Goal: Contribute content: Add original content to the website for others to see

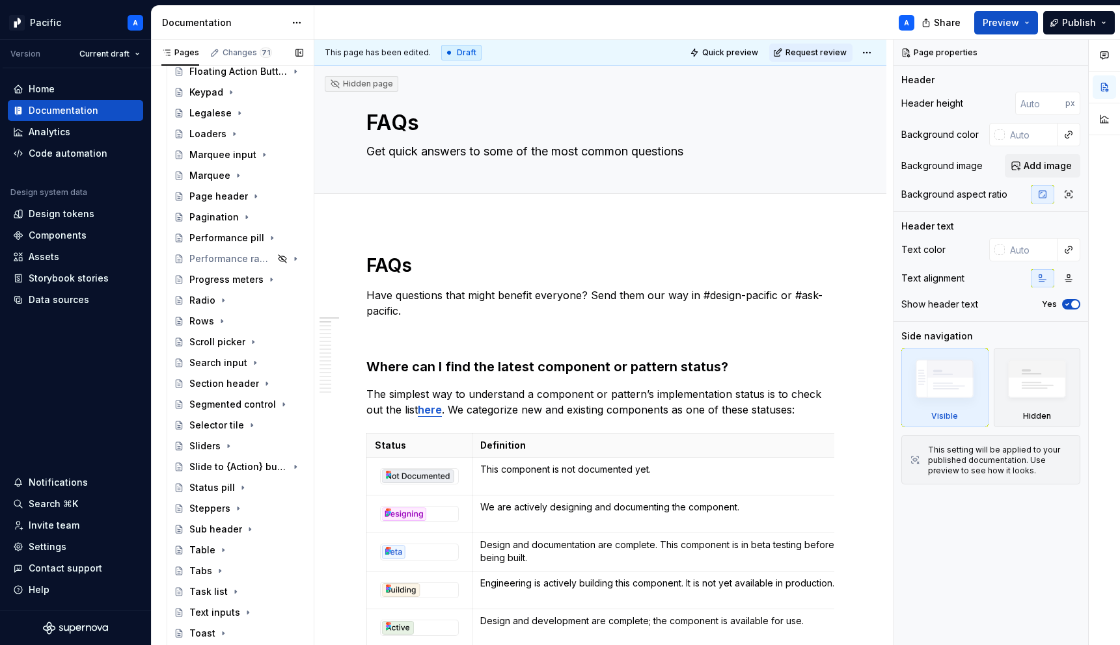
scroll to position [736, 0]
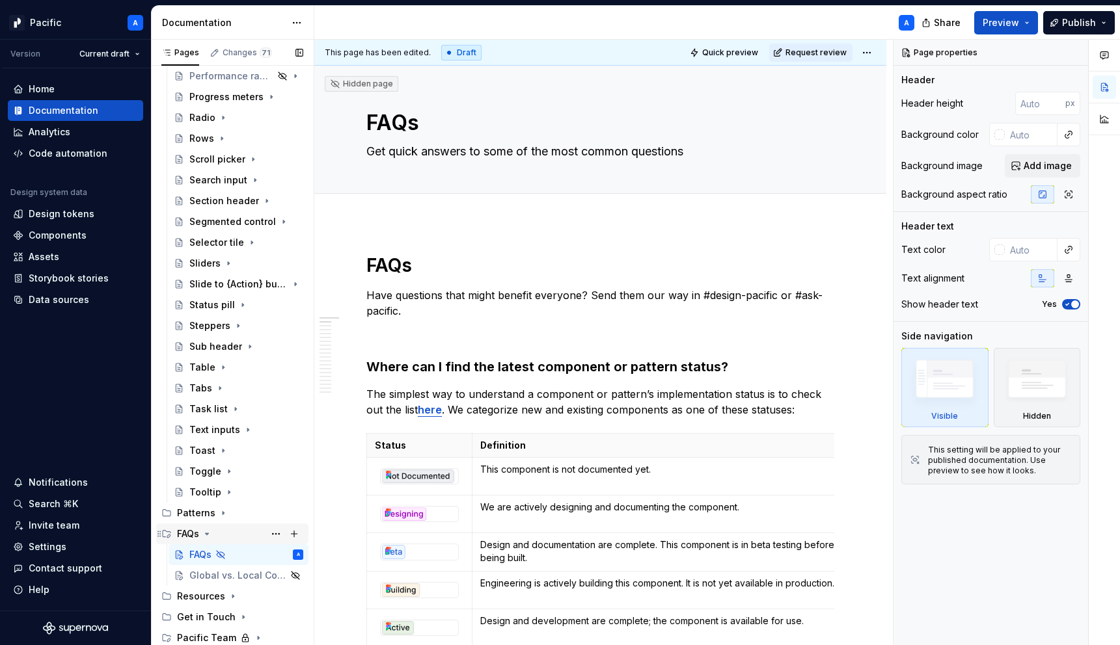
click at [205, 529] on icon "Page tree" at bounding box center [207, 534] width 10 height 10
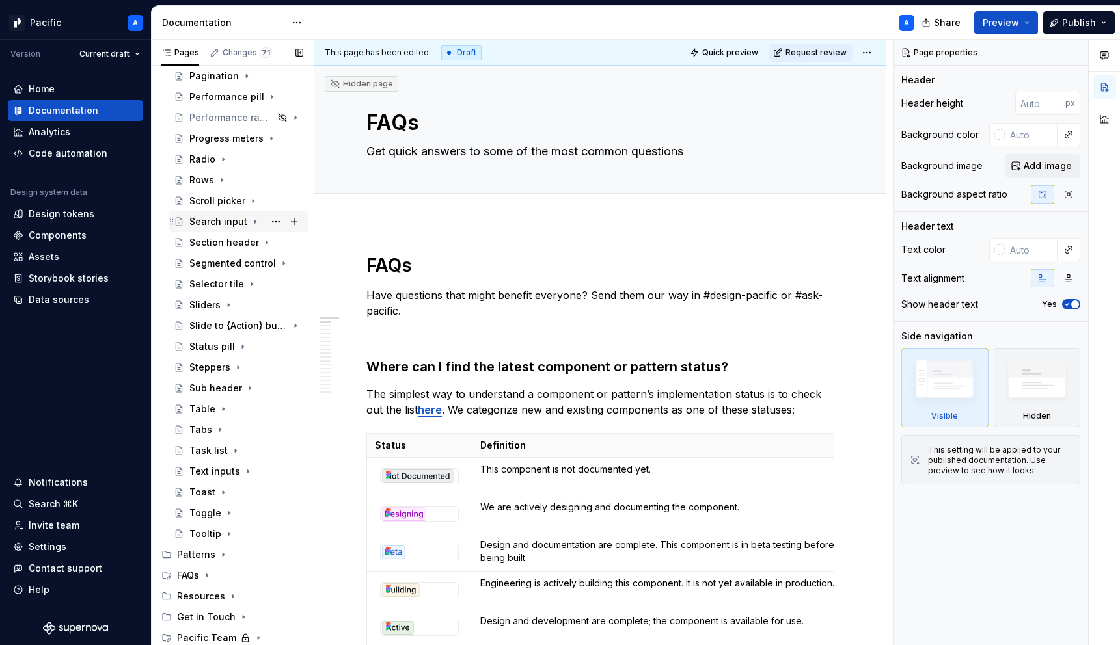
scroll to position [0, 0]
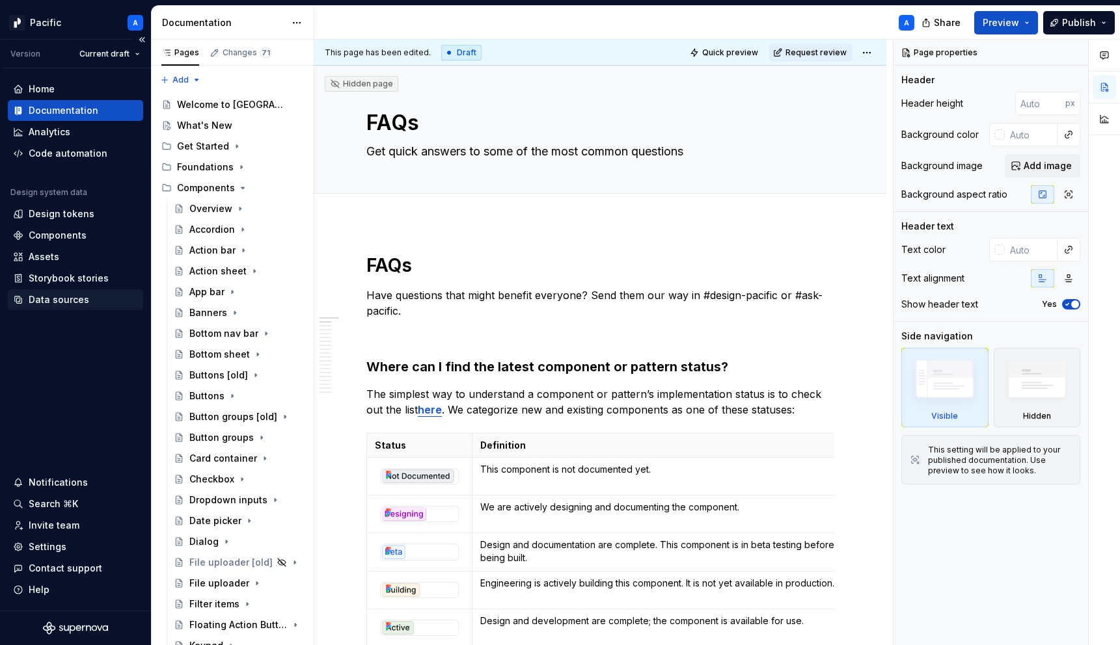
click at [78, 301] on div "Data sources" at bounding box center [59, 299] width 60 height 13
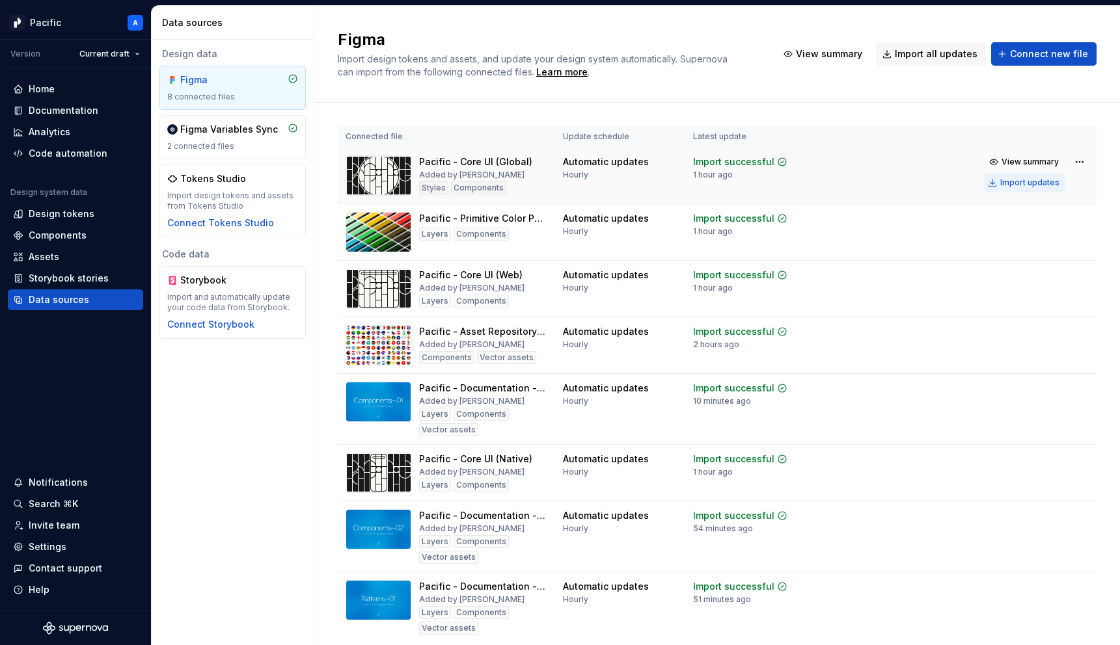
click at [1028, 191] on button "Import updates" at bounding box center [1024, 183] width 81 height 18
click at [86, 103] on div "Documentation" at bounding box center [75, 110] width 135 height 21
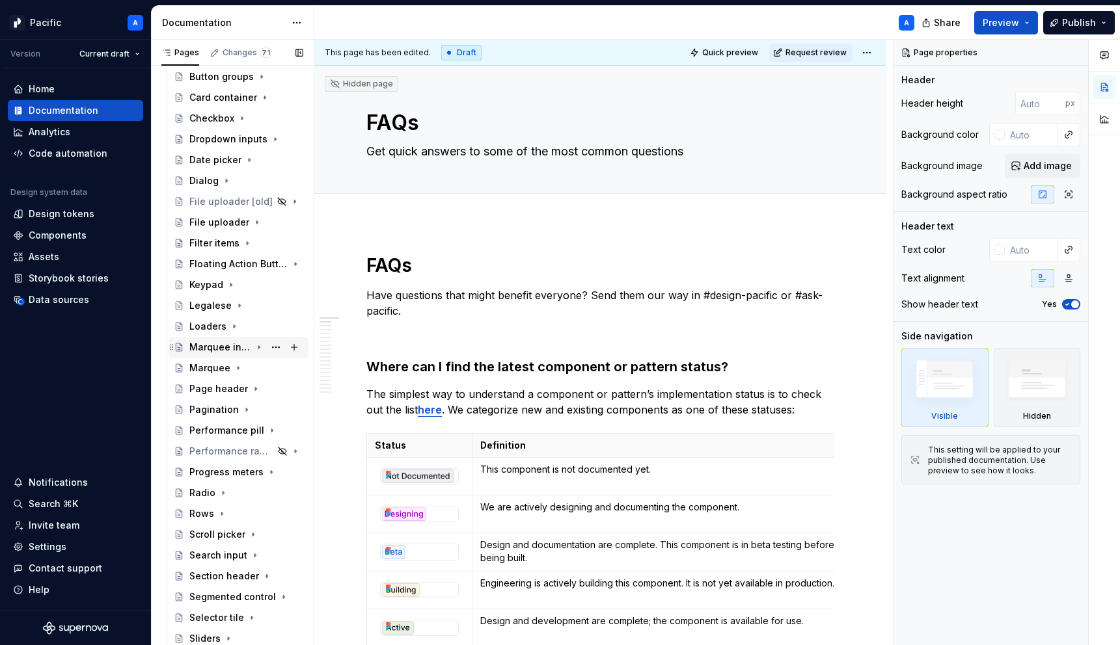
scroll to position [365, 0]
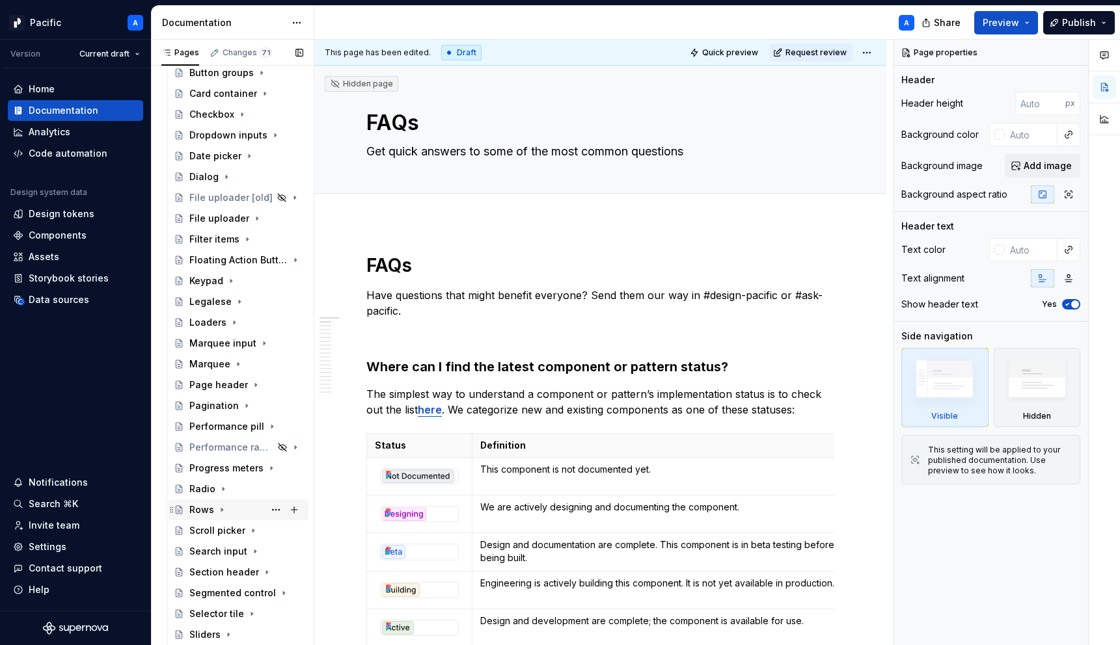
click at [220, 512] on icon "Page tree" at bounding box center [222, 510] width 10 height 10
click at [217, 528] on div "Overview" at bounding box center [223, 530] width 43 height 13
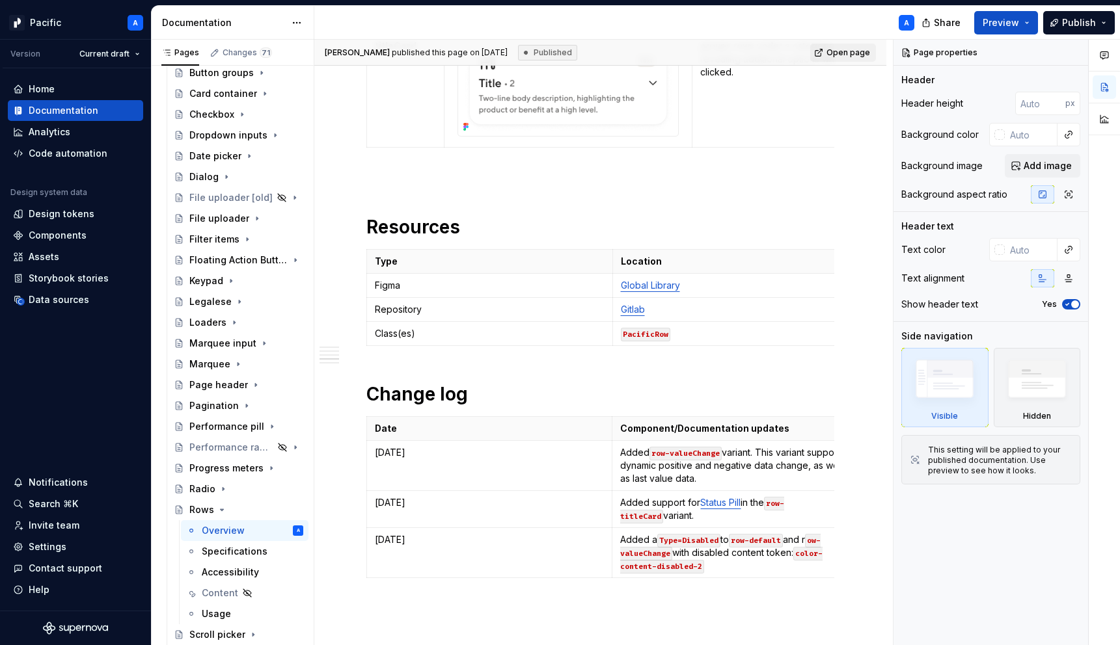
scroll to position [4353, 0]
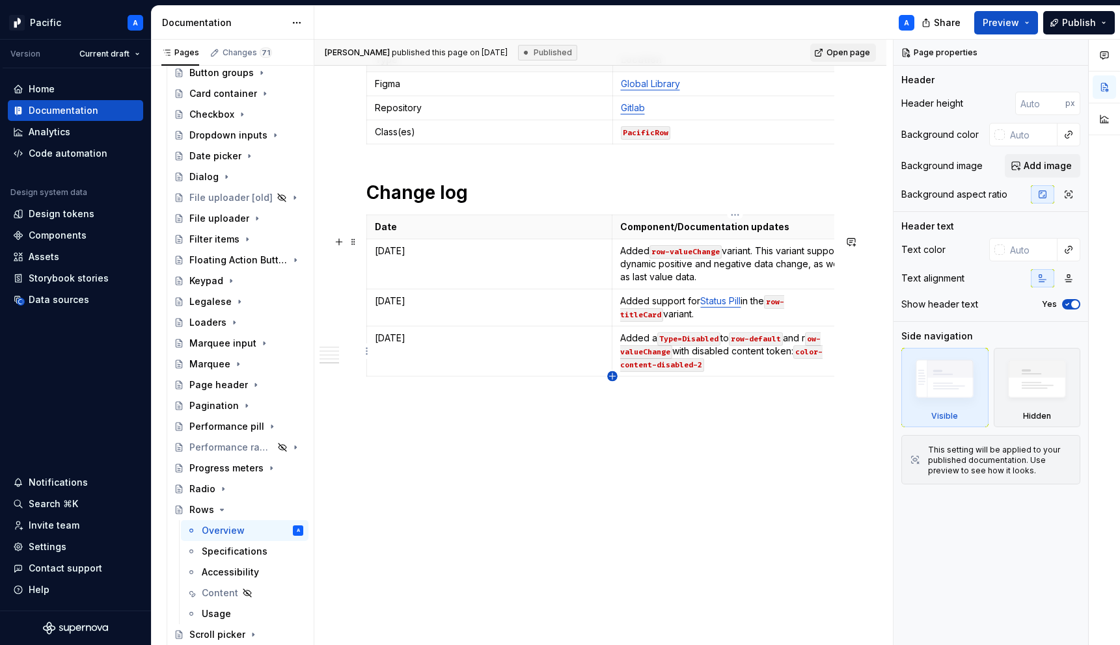
type textarea "*"
click at [615, 375] on icon "button" at bounding box center [612, 376] width 10 height 10
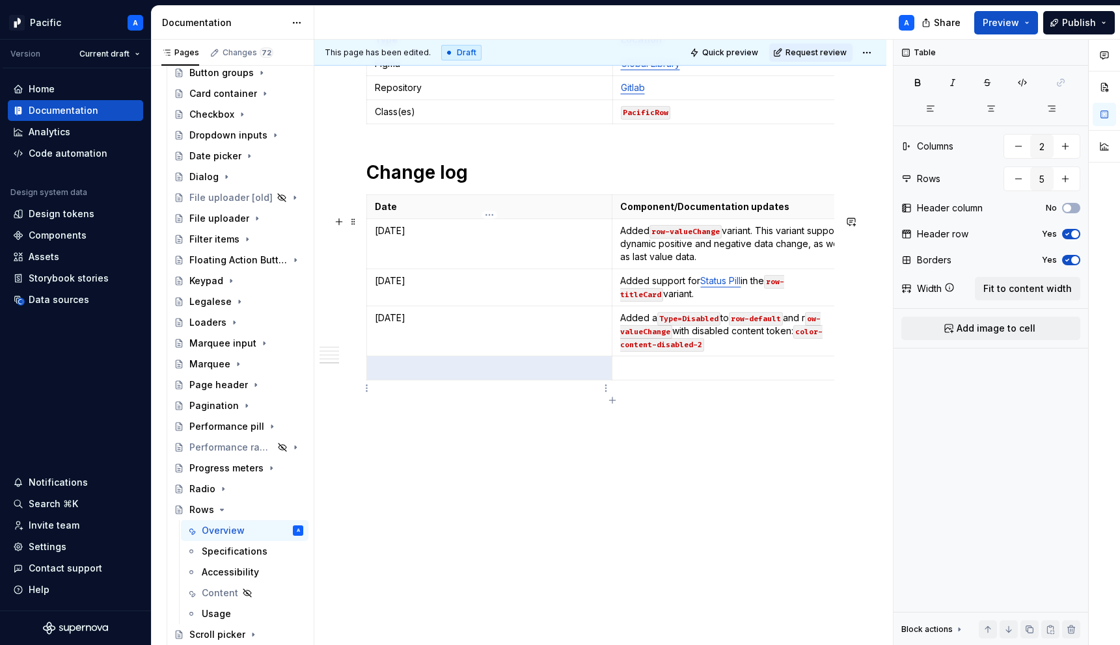
click at [541, 377] on td at bounding box center [489, 368] width 245 height 24
click at [689, 375] on p at bounding box center [735, 368] width 230 height 13
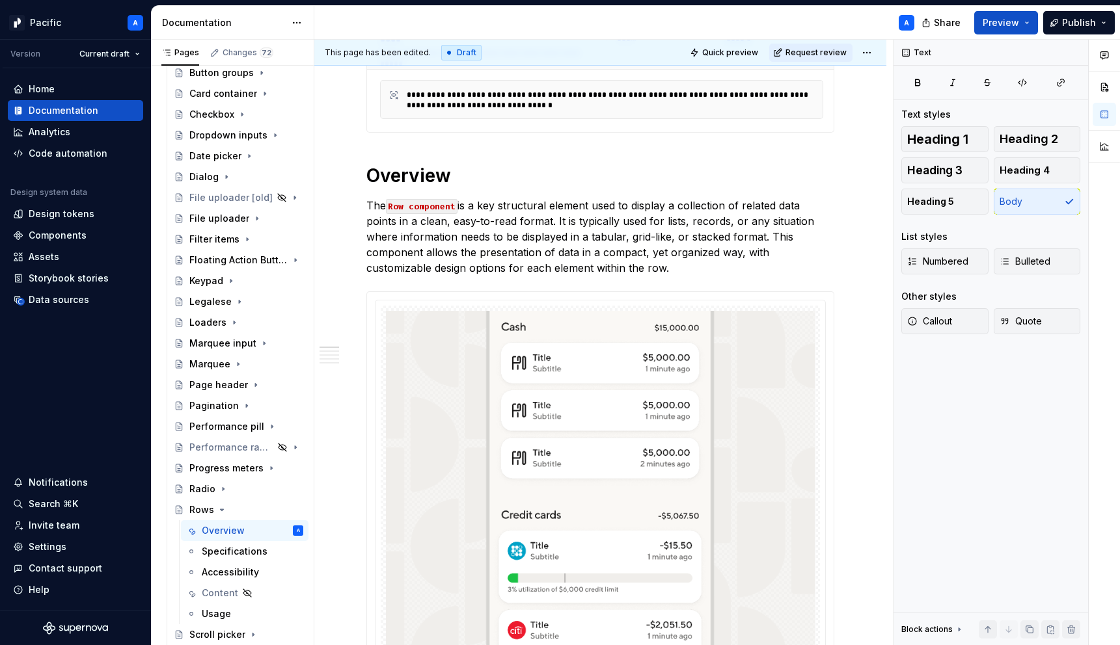
scroll to position [0, 0]
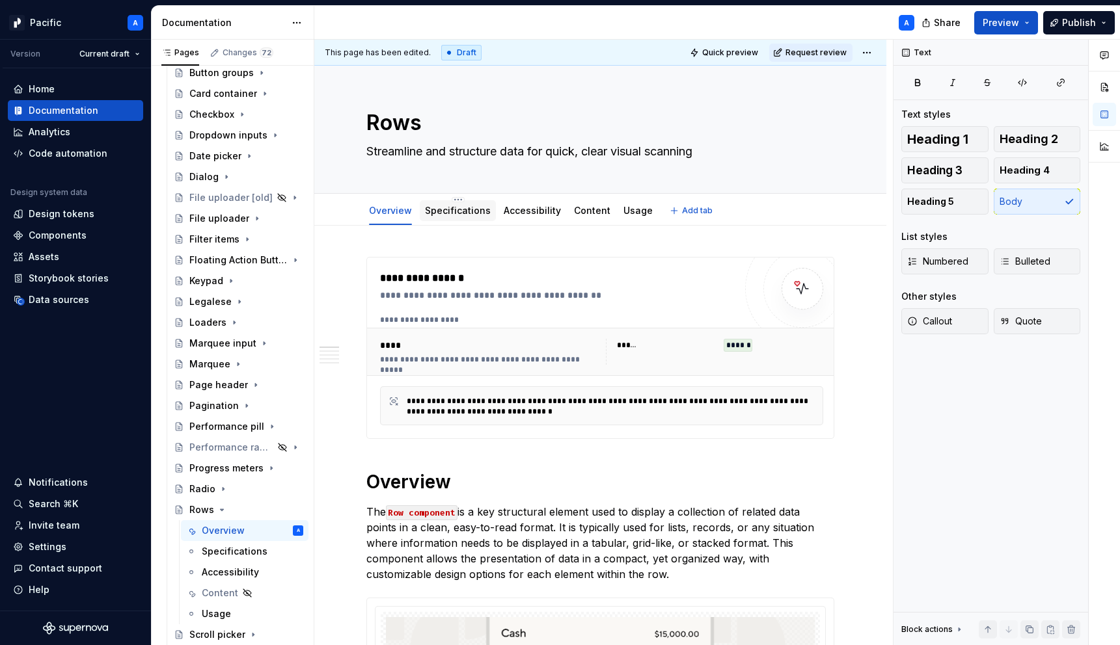
click at [456, 215] on link "Specifications" at bounding box center [458, 210] width 66 height 11
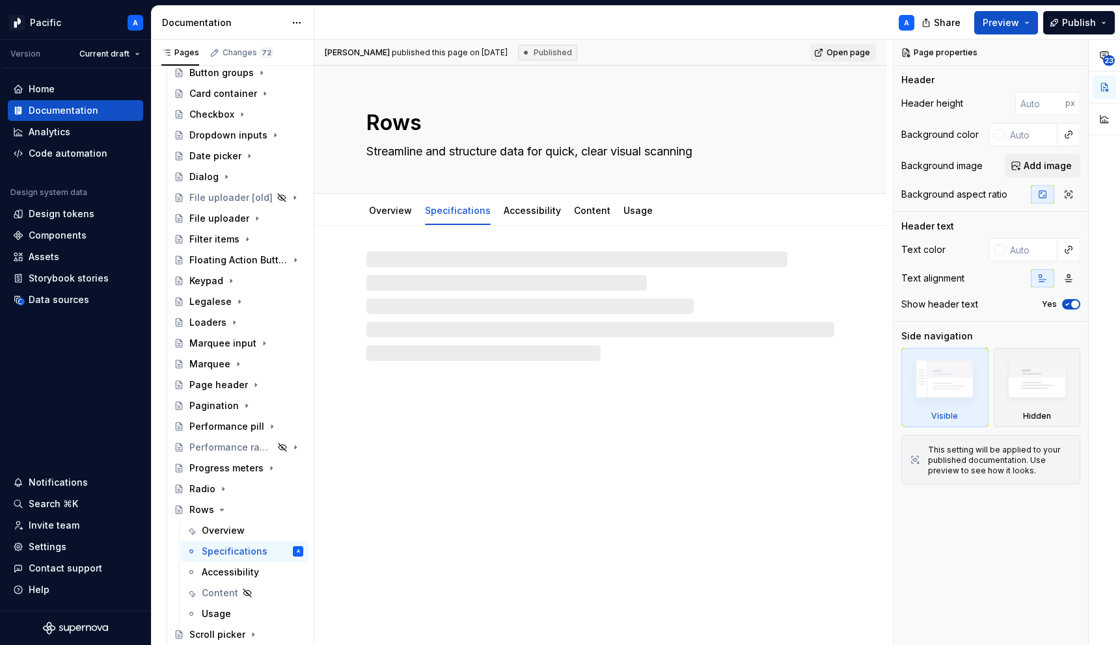
type textarea "*"
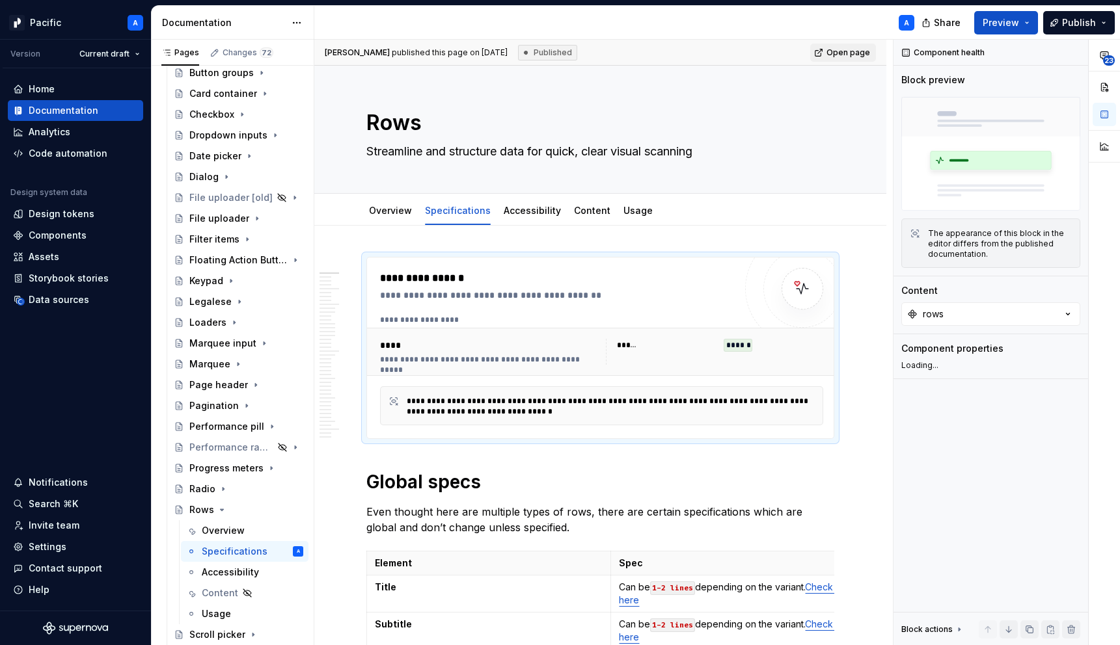
click at [466, 278] on div "**********" at bounding box center [560, 279] width 361 height 16
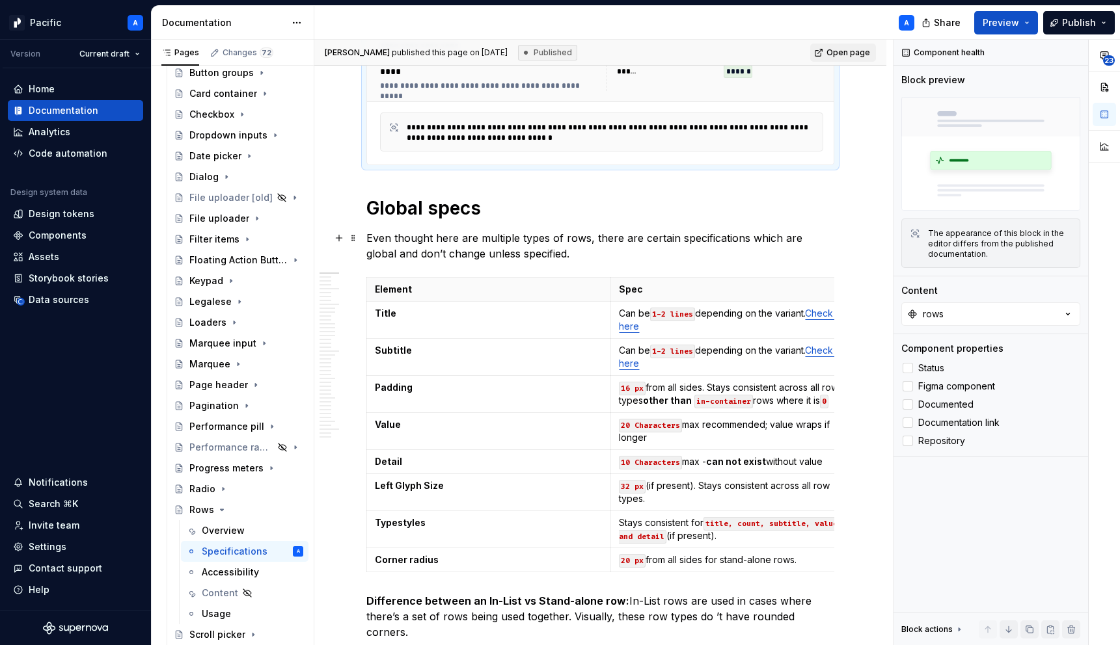
scroll to position [291, 0]
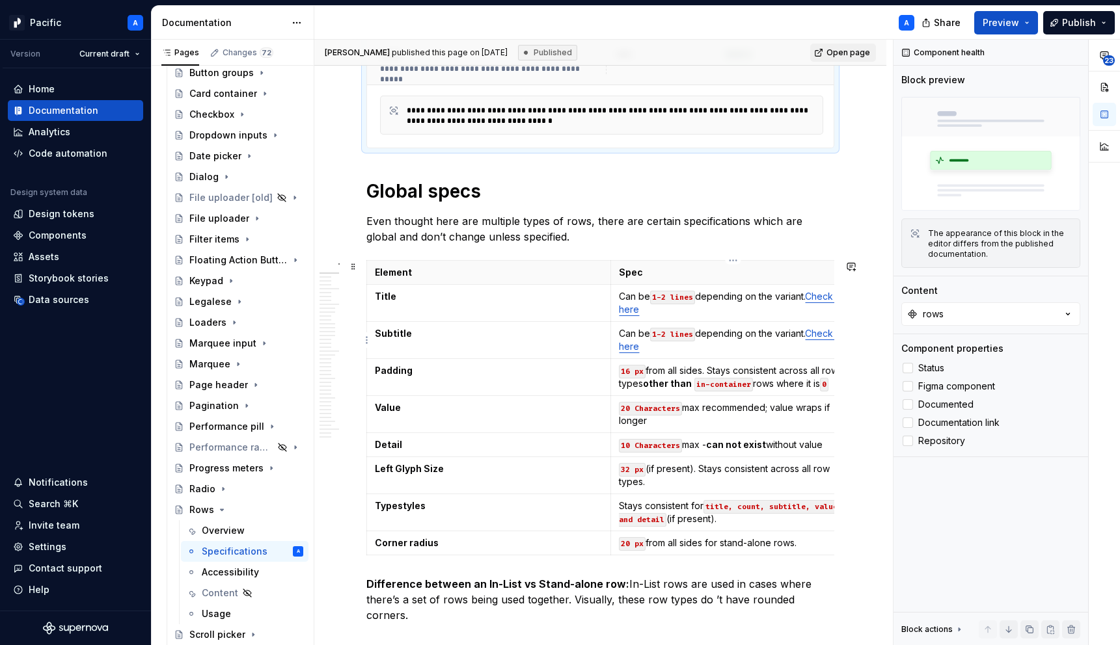
click at [664, 333] on code "1-2 lines" at bounding box center [672, 335] width 45 height 14
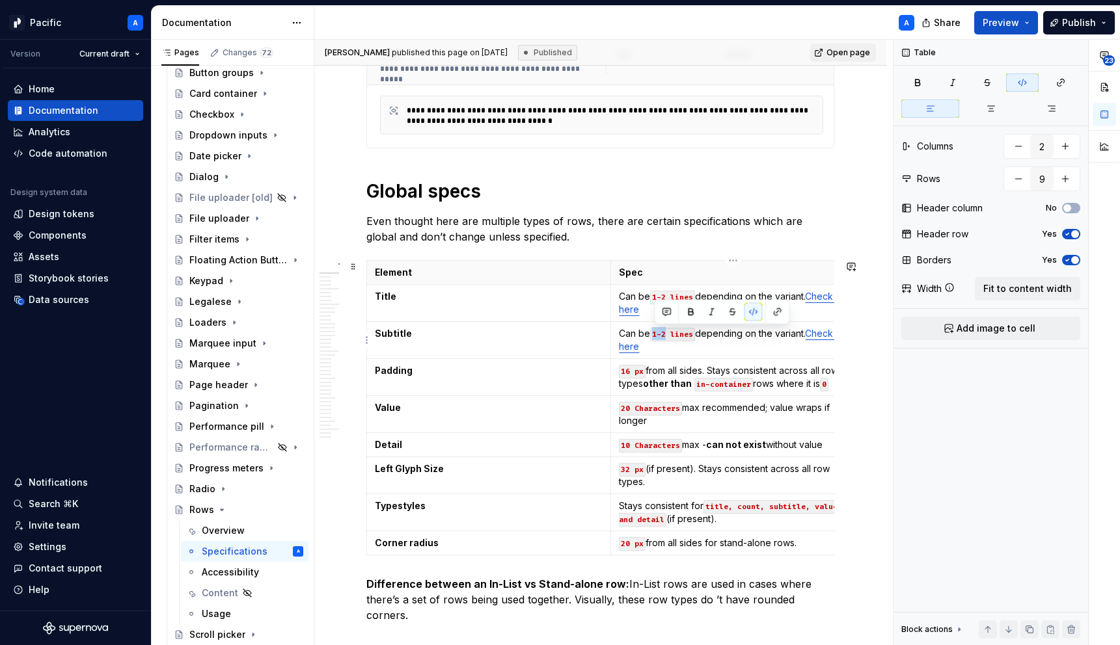
drag, startPoint x: 667, startPoint y: 332, endPoint x: 652, endPoint y: 332, distance: 15.0
click at [652, 332] on code "1-2 lines" at bounding box center [672, 335] width 45 height 14
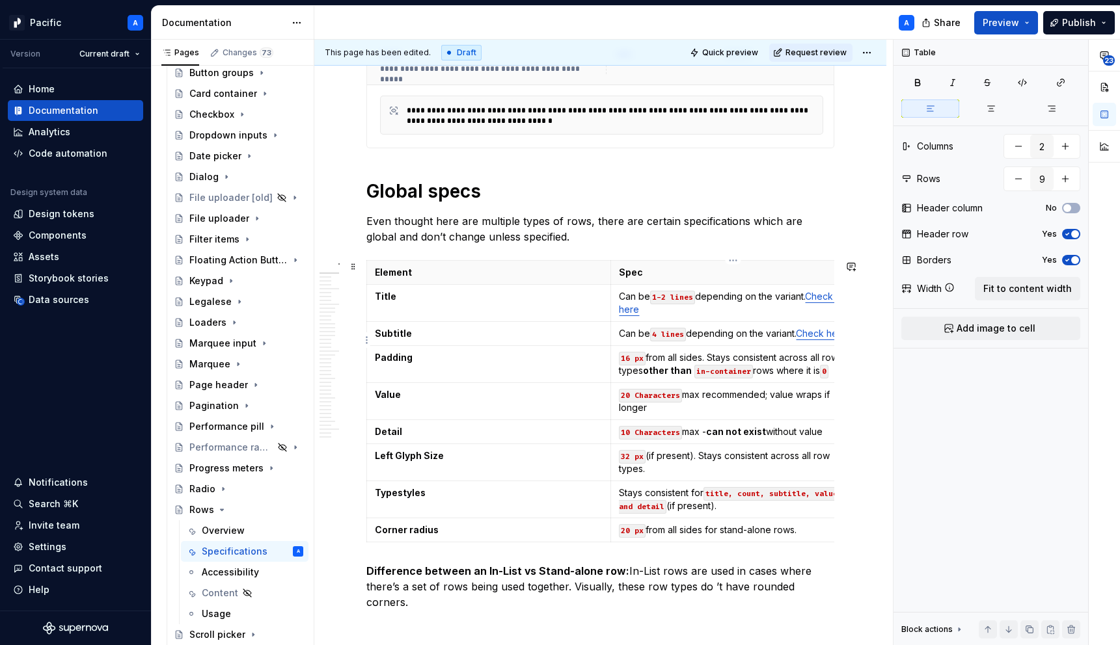
drag, startPoint x: 647, startPoint y: 336, endPoint x: 623, endPoint y: 332, distance: 24.5
click at [623, 332] on p "Can be 4 lines depending on the variant. Check here" at bounding box center [733, 333] width 228 height 13
click at [631, 335] on p "Can be 4 lines depending on the variant. Check here" at bounding box center [733, 333] width 228 height 13
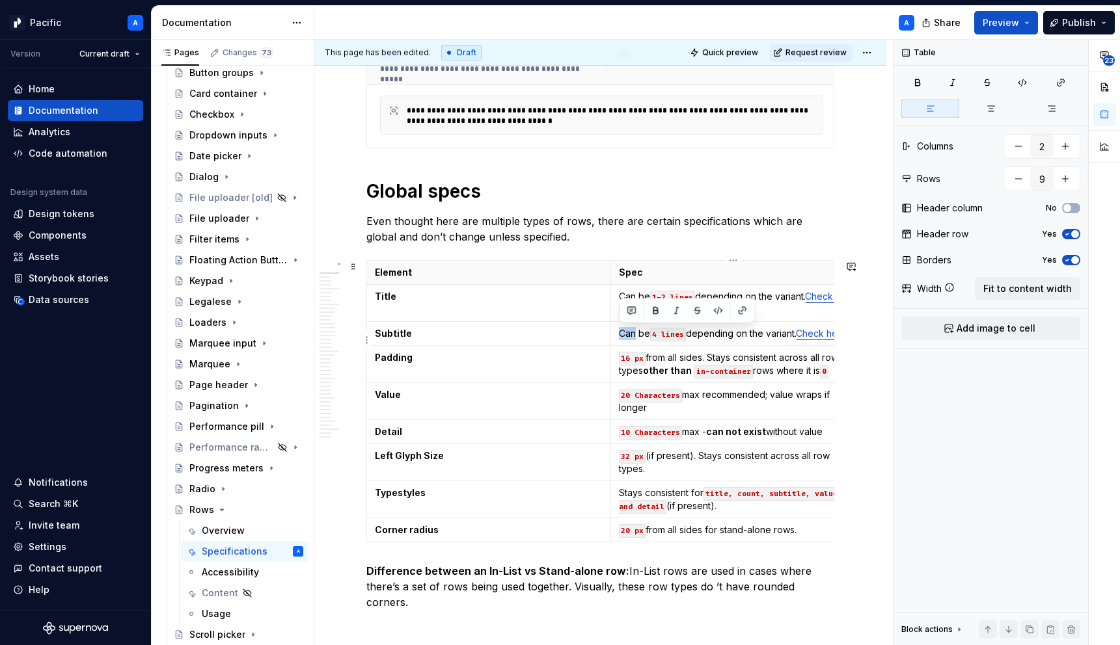
click at [631, 335] on p "Can be 4 lines depending on the variant. Check here" at bounding box center [733, 333] width 228 height 13
click at [712, 340] on td "Max 4 lines depending on the variant. Check here" at bounding box center [733, 334] width 245 height 24
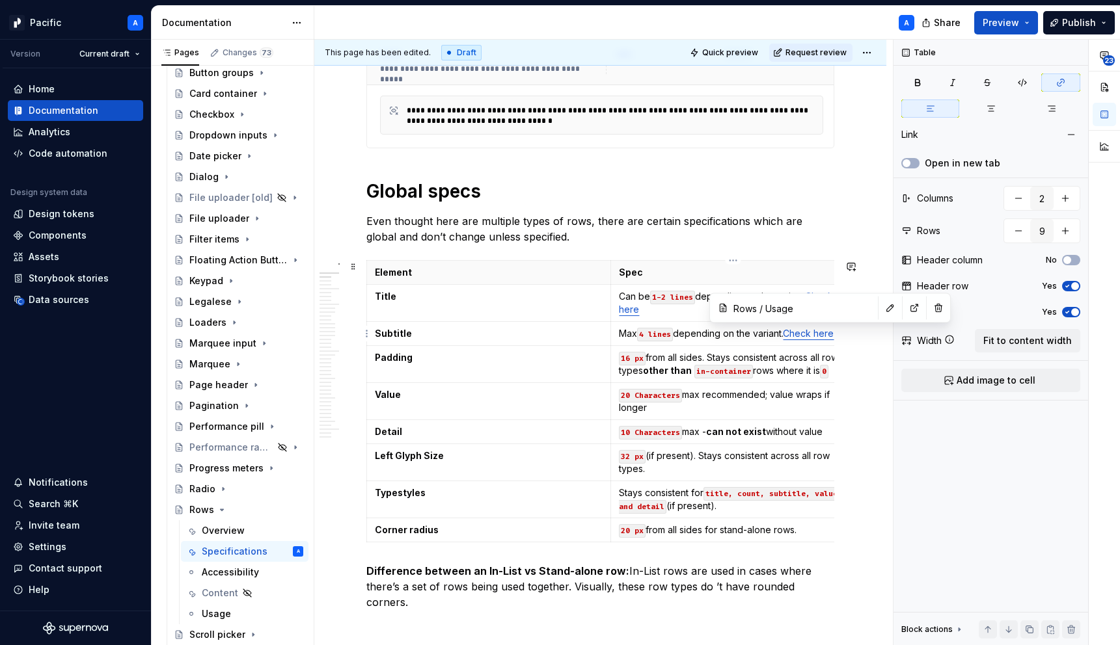
click at [813, 330] on link "Check here" at bounding box center [808, 333] width 51 height 11
click at [747, 335] on p "Max 4 lines depending on the variant. Check here" at bounding box center [733, 333] width 228 height 13
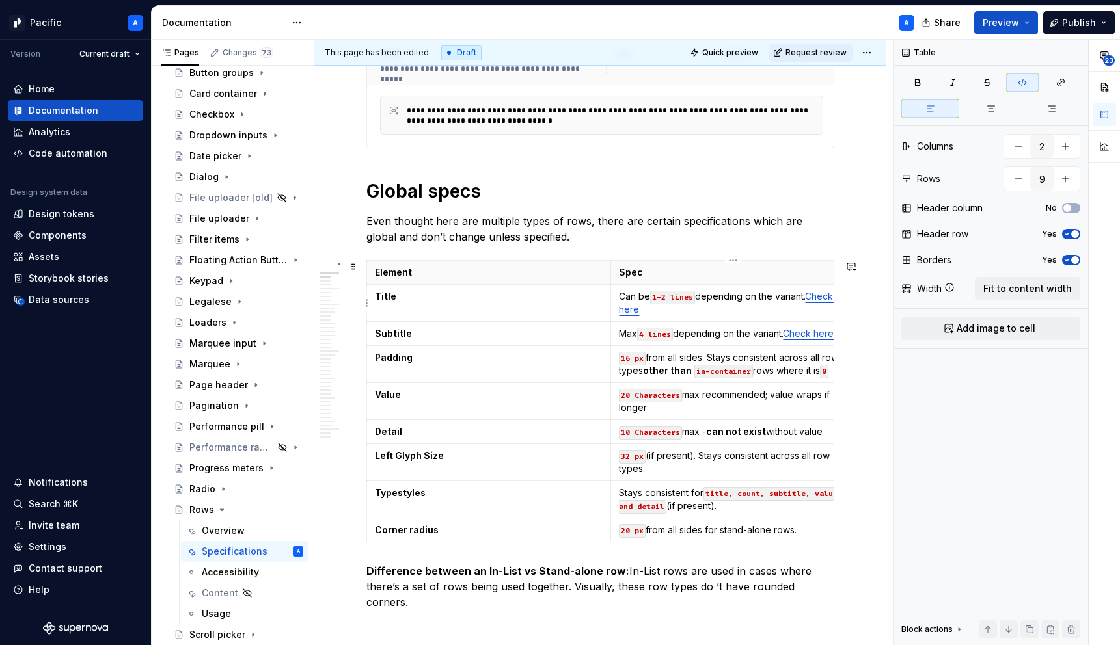
click at [665, 296] on code "1-2 lines" at bounding box center [672, 298] width 45 height 14
drag, startPoint x: 648, startPoint y: 298, endPoint x: 611, endPoint y: 298, distance: 36.4
click at [611, 298] on td "Can be 1-2 lines depending on the variant. Check here" at bounding box center [733, 303] width 245 height 37
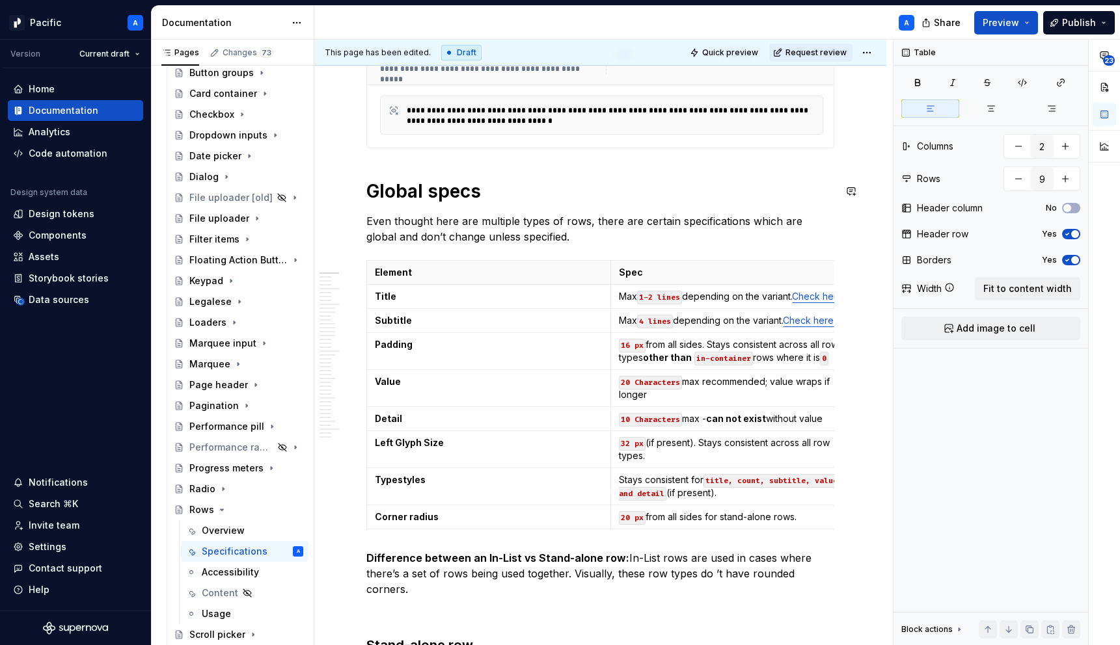
scroll to position [0, 0]
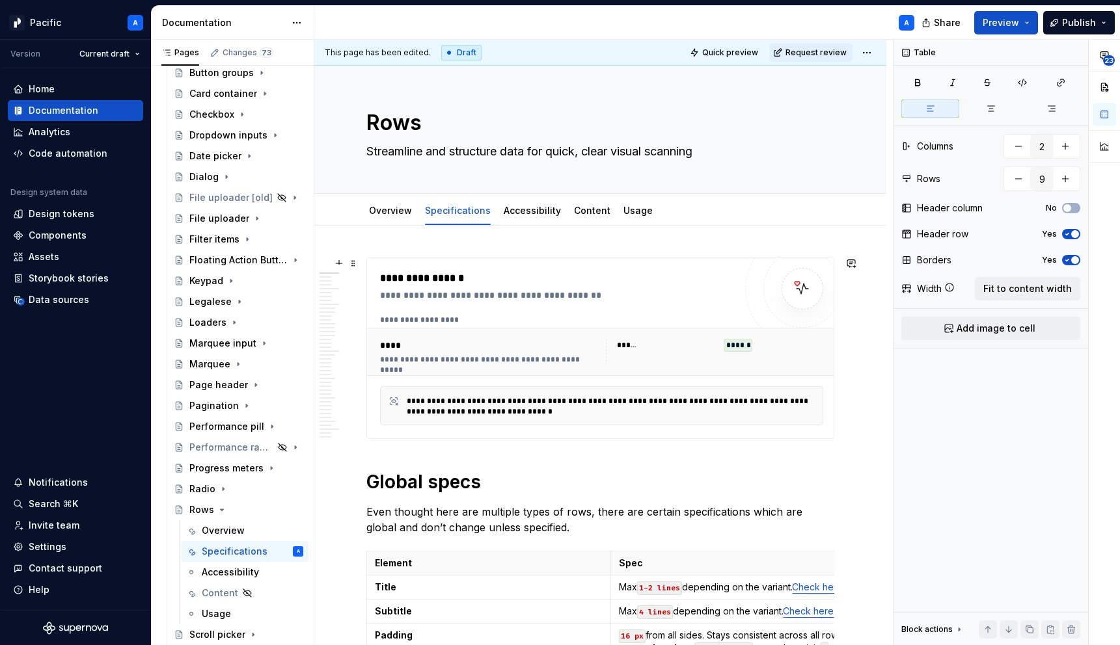
click at [792, 343] on div "******" at bounding box center [773, 345] width 100 height 13
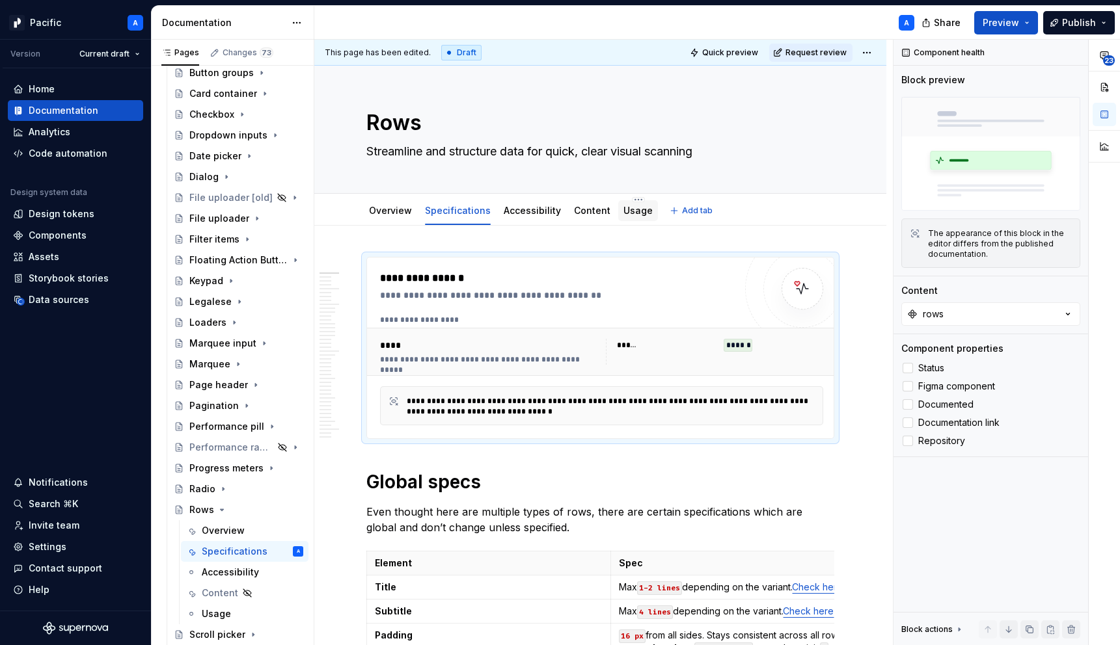
click at [623, 206] on link "Usage" at bounding box center [637, 210] width 29 height 11
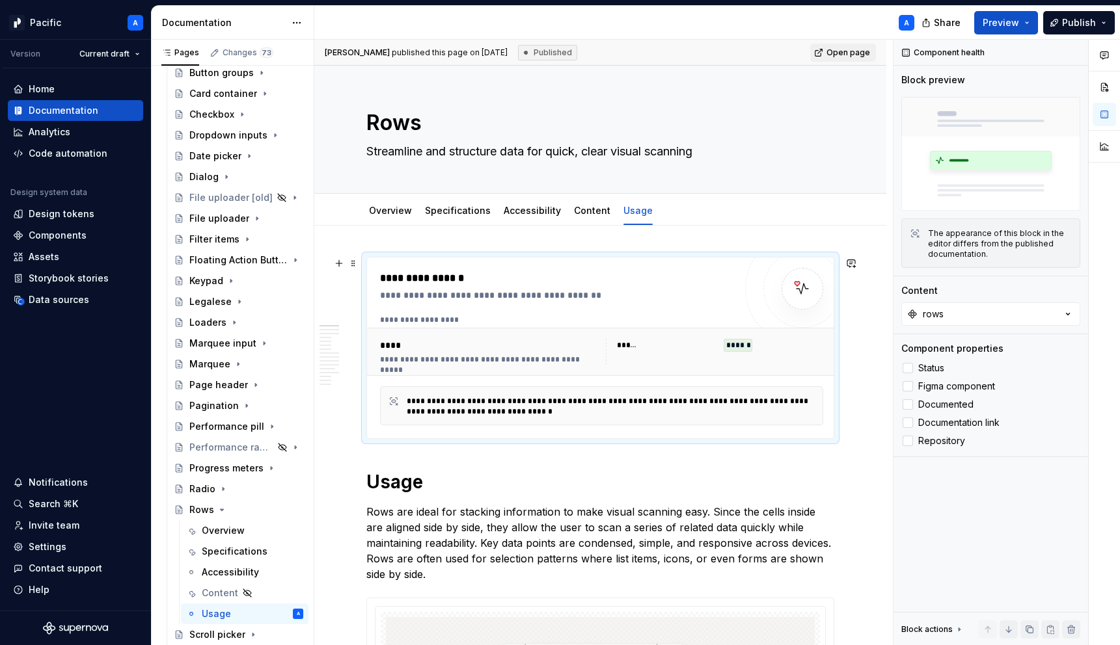
click at [517, 340] on div "****" at bounding box center [490, 345] width 221 height 13
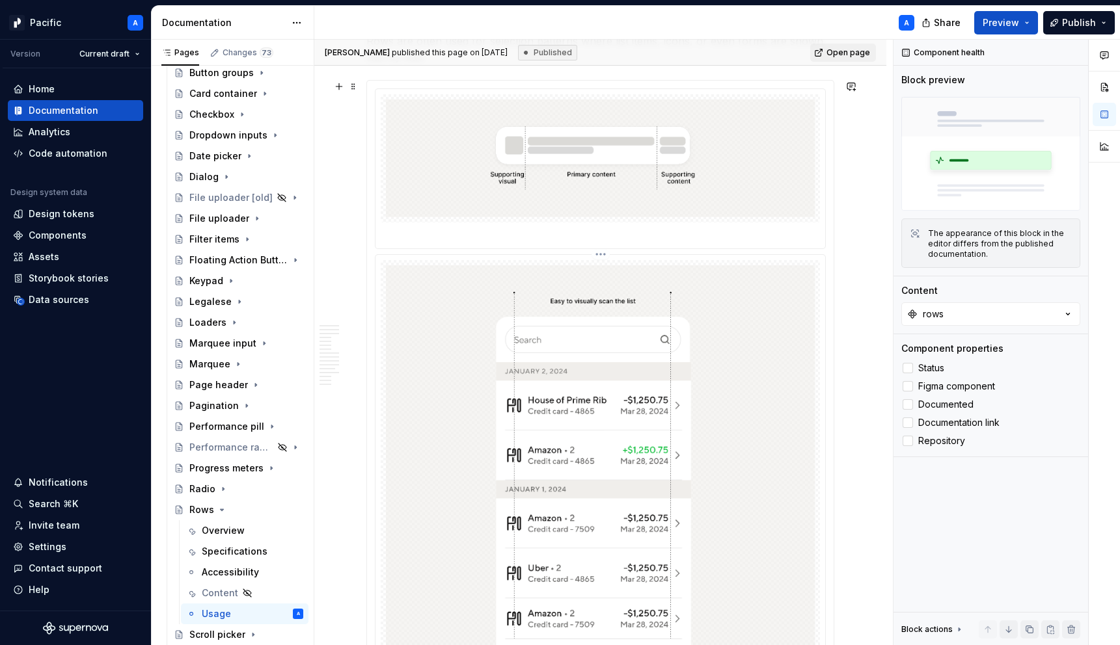
scroll to position [834, 0]
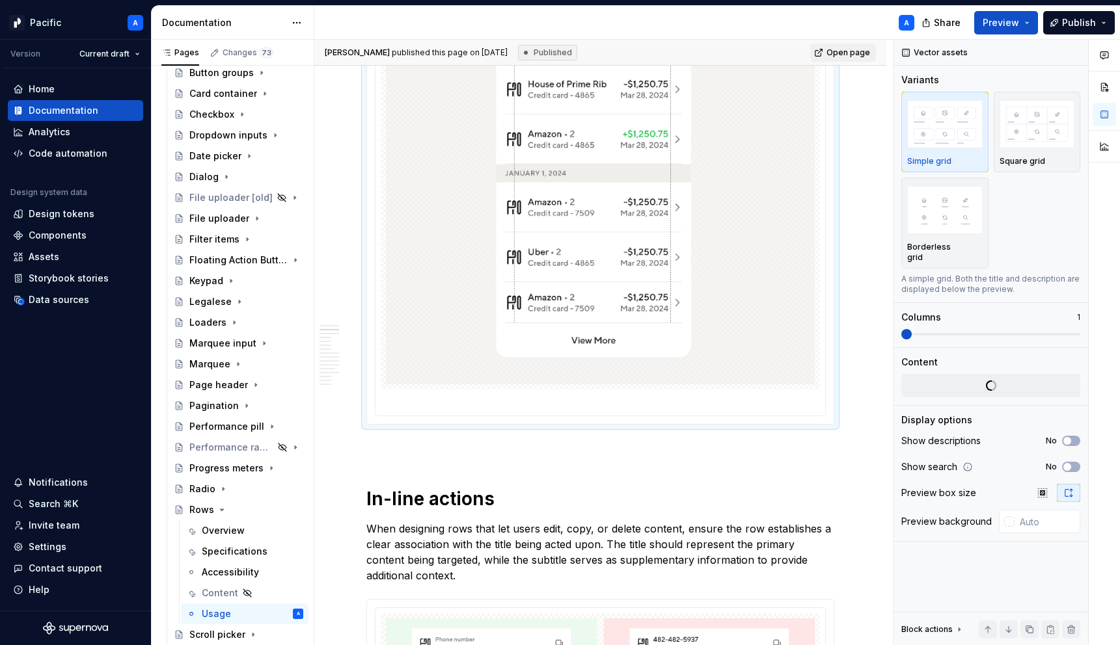
click at [517, 341] on img at bounding box center [600, 166] width 429 height 435
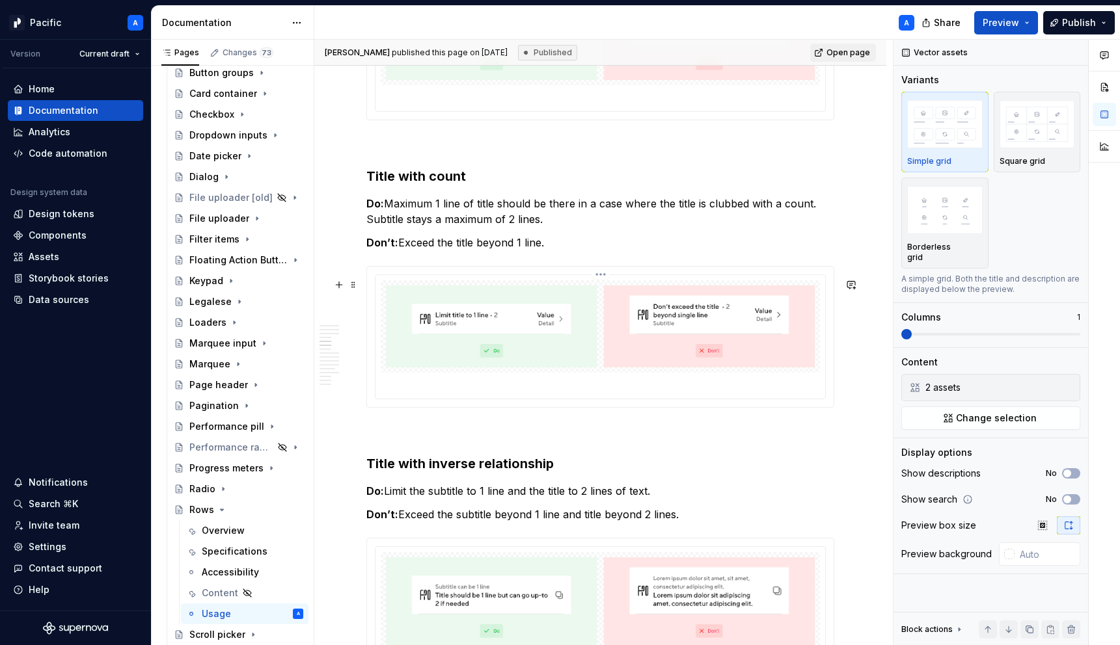
type textarea "*"
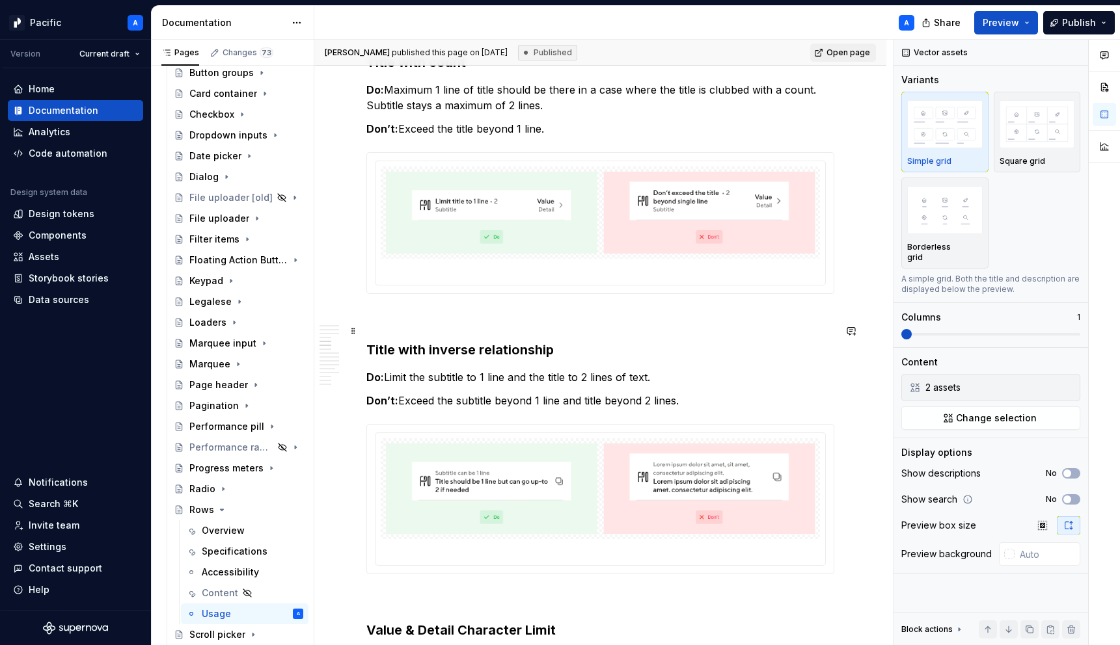
scroll to position [2200, 0]
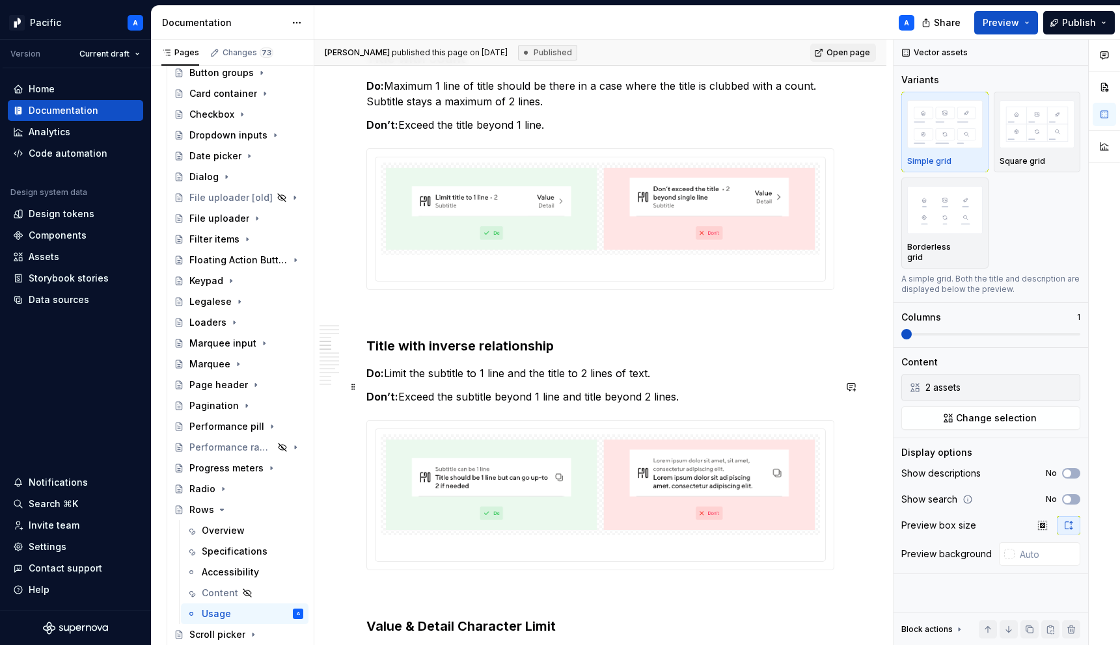
click at [589, 381] on p "Do: Limit the subtitle to 1 line and the title to 2 lines of text." at bounding box center [600, 374] width 468 height 16
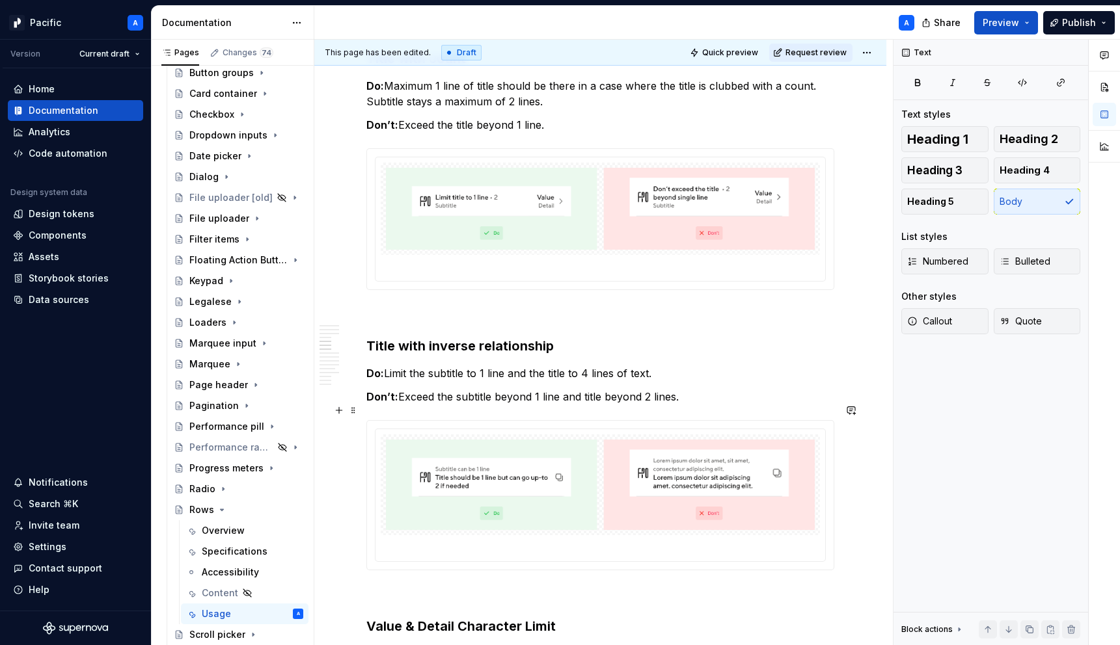
click at [649, 405] on p "Don’t: Exceed the subtitle beyond 1 line and title beyond 2 lines." at bounding box center [600, 397] width 468 height 16
click at [589, 381] on p "Do: Limit the subtitle to 1 line and the title to 4 lines of text." at bounding box center [600, 374] width 468 height 16
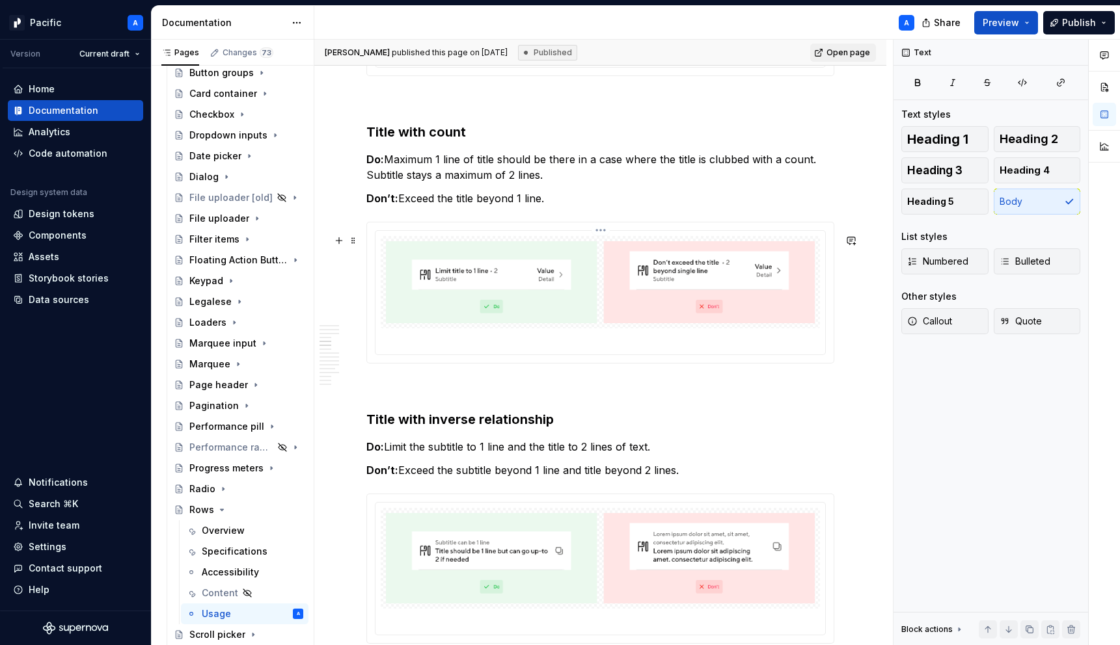
scroll to position [2125, 0]
click at [512, 185] on p "Do: Maximum 1 line of title should be there in a case where the title is clubbe…" at bounding box center [600, 169] width 468 height 31
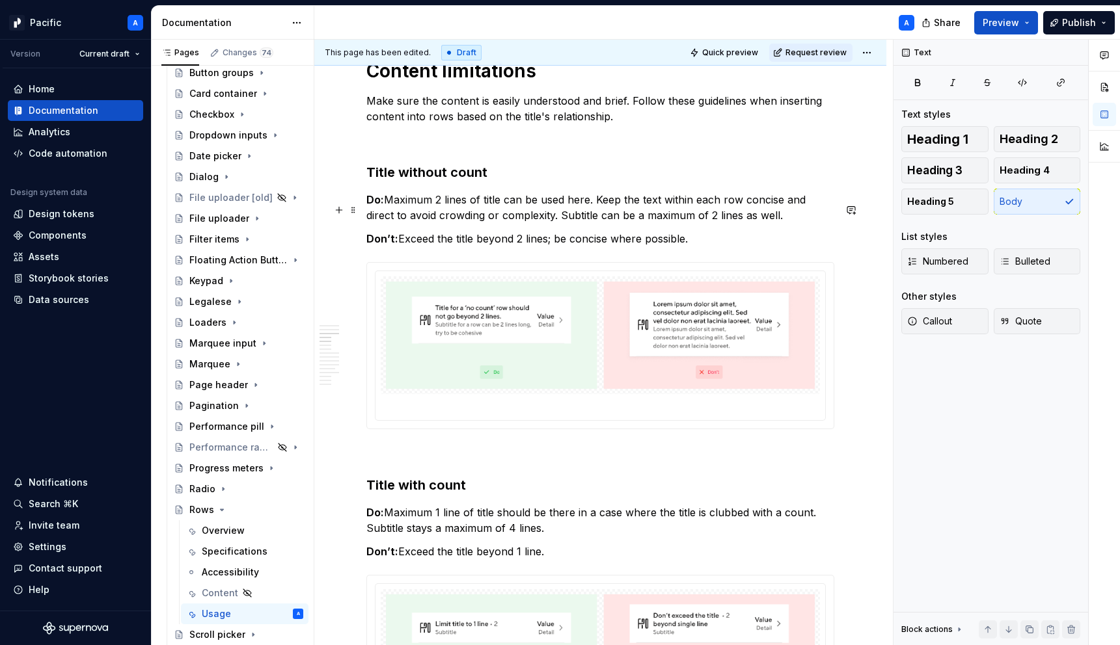
scroll to position [1773, 0]
click at [442, 209] on p "Do: Maximum 2 lines of title can be used here. Keep the text within each row co…" at bounding box center [600, 208] width 468 height 31
click at [684, 224] on p "Do: Maximum 2 lines of title can be used here. Keep the text within each row co…" at bounding box center [600, 208] width 468 height 31
drag, startPoint x: 713, startPoint y: 224, endPoint x: 747, endPoint y: 221, distance: 33.9
click at [747, 221] on p "Do: Maximum 2 lines of title can be used here. Keep the text within each row co…" at bounding box center [600, 208] width 468 height 31
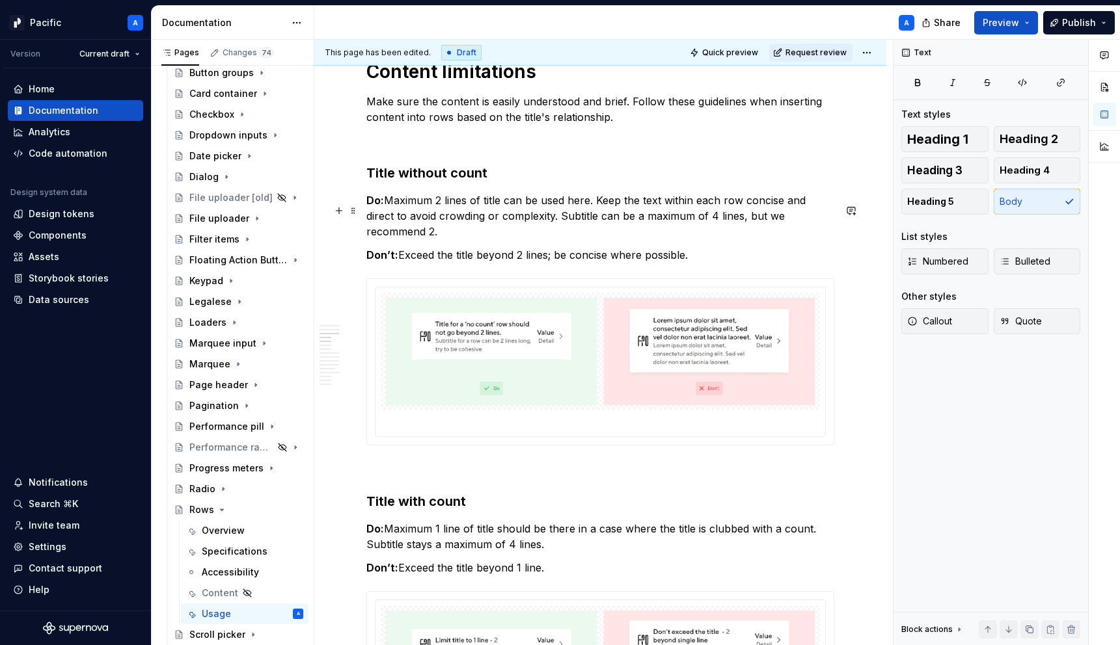
drag, startPoint x: 719, startPoint y: 225, endPoint x: 816, endPoint y: 221, distance: 97.7
click at [816, 221] on p "Do: Maximum 2 lines of title can be used here. Keep the text within each row co…" at bounding box center [600, 216] width 468 height 47
drag, startPoint x: 820, startPoint y: 230, endPoint x: 813, endPoint y: 232, distance: 7.9
click at [813, 232] on p "Do: Maximum 2 lines of title can be used here. Keep the text within each row co…" at bounding box center [600, 216] width 468 height 47
drag, startPoint x: 716, startPoint y: 222, endPoint x: 726, endPoint y: 236, distance: 17.2
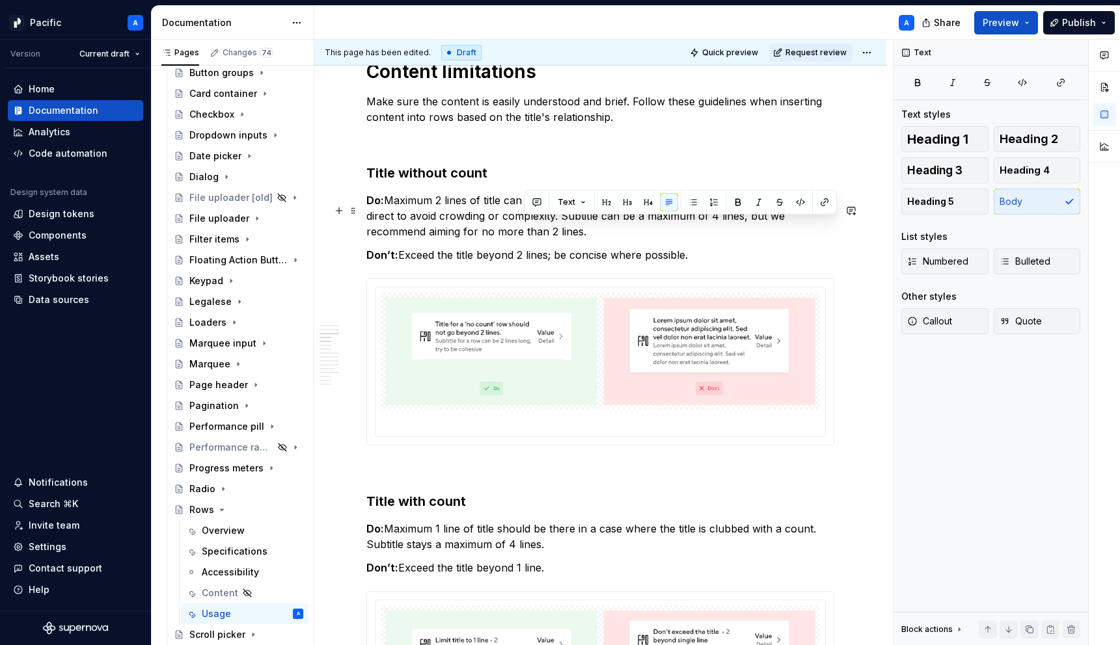
click at [726, 236] on p "Do: Maximum 2 lines of title can be used here. Keep the text within each row co…" at bounding box center [600, 216] width 468 height 47
click at [637, 239] on p "Do: Maximum 2 lines of title can be used here. Keep the text within each row co…" at bounding box center [600, 216] width 468 height 47
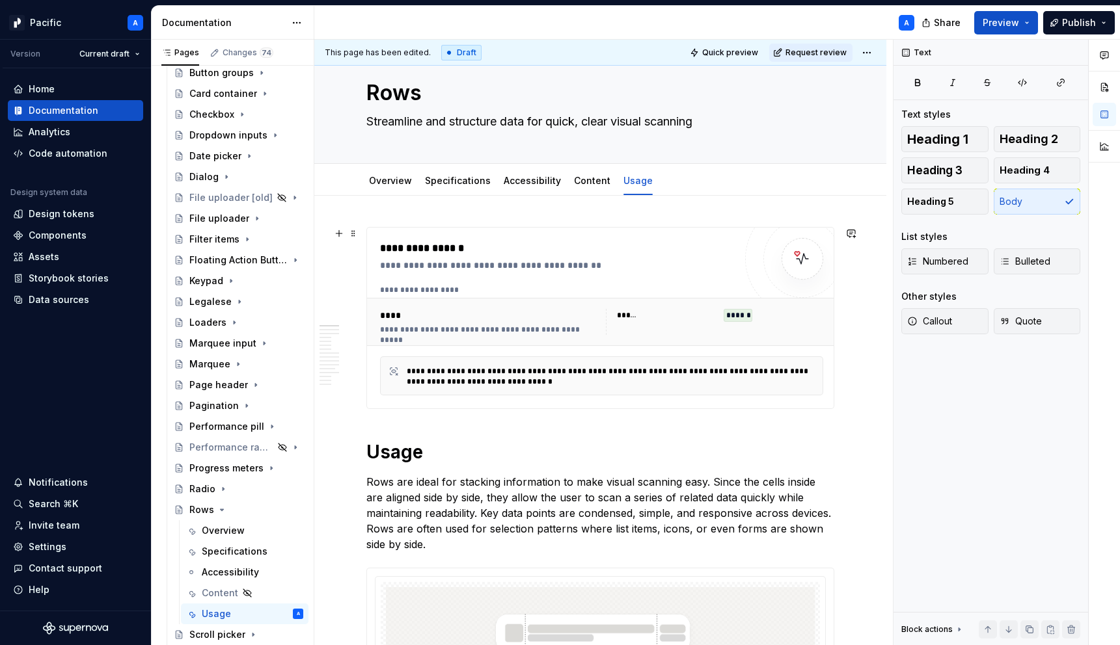
scroll to position [0, 0]
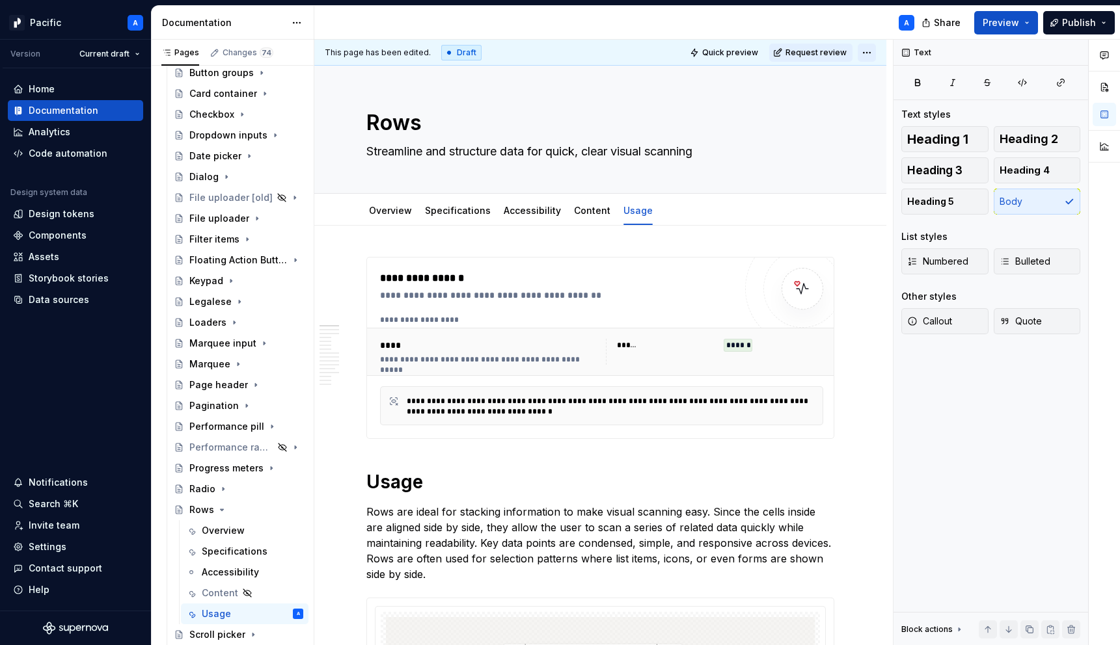
click at [874, 57] on html "Pacific A Version Current draft Home Documentation Analytics Code automation De…" at bounding box center [560, 322] width 1120 height 645
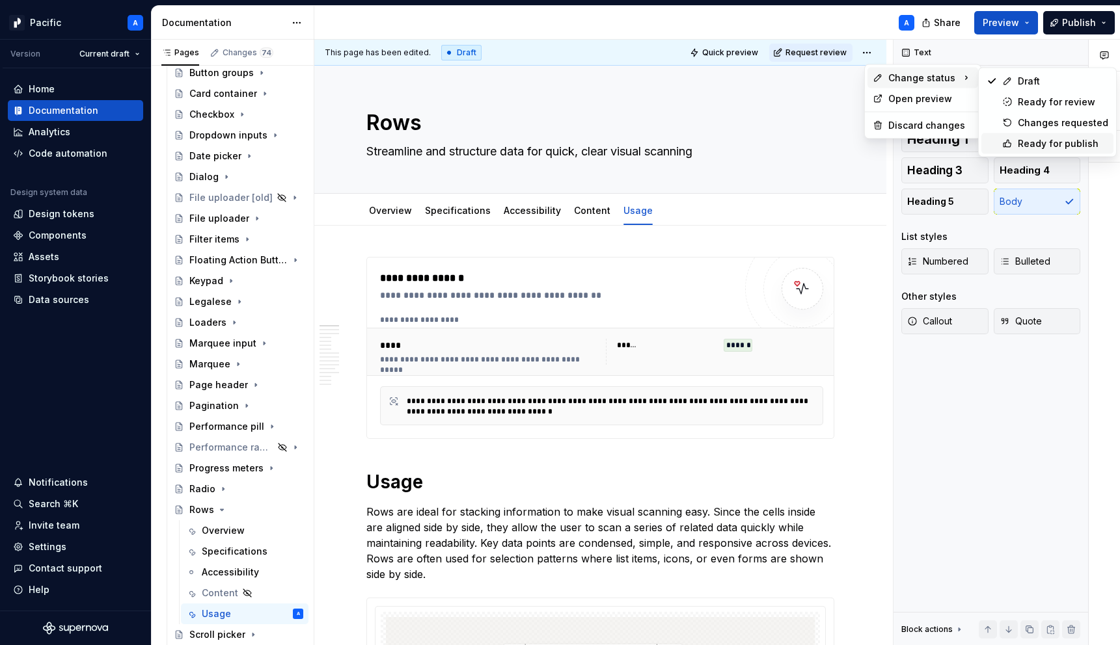
click at [1013, 137] on div "Ready for publish" at bounding box center [1047, 143] width 132 height 21
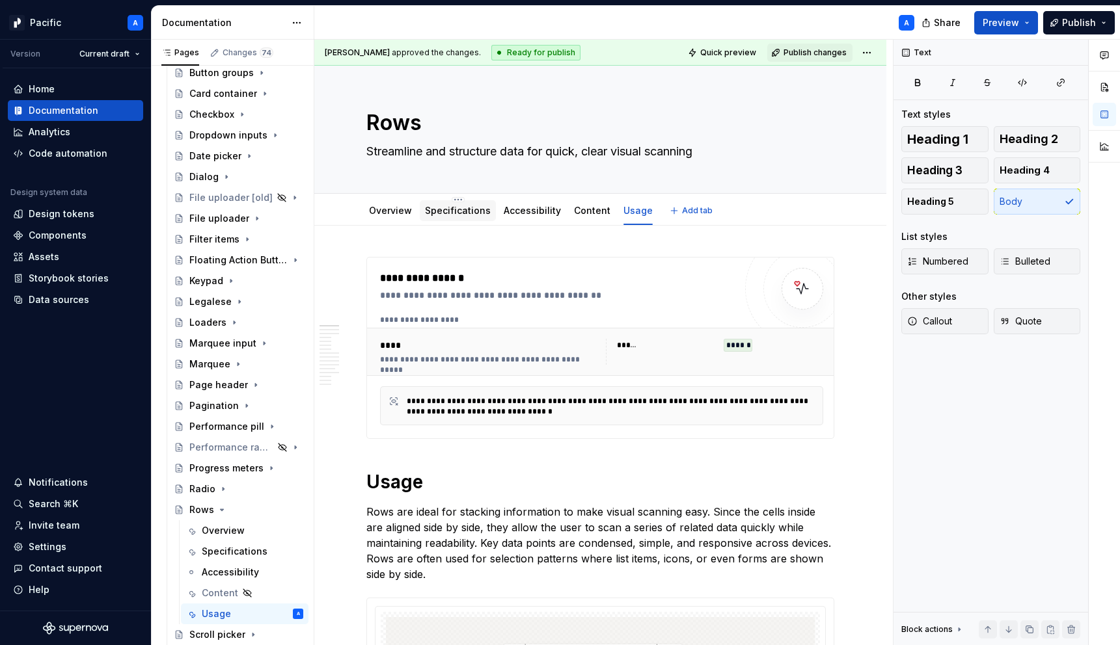
click at [450, 209] on link "Specifications" at bounding box center [458, 210] width 66 height 11
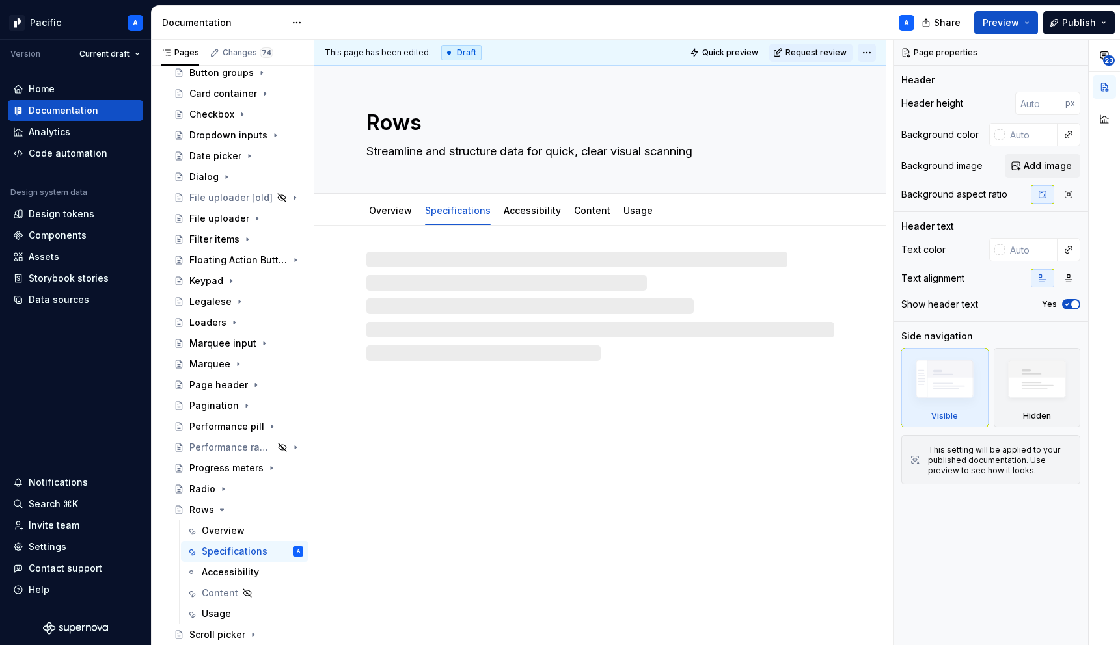
click at [873, 49] on html "Pacific A Version Current draft Home Documentation Analytics Code automation De…" at bounding box center [560, 322] width 1120 height 645
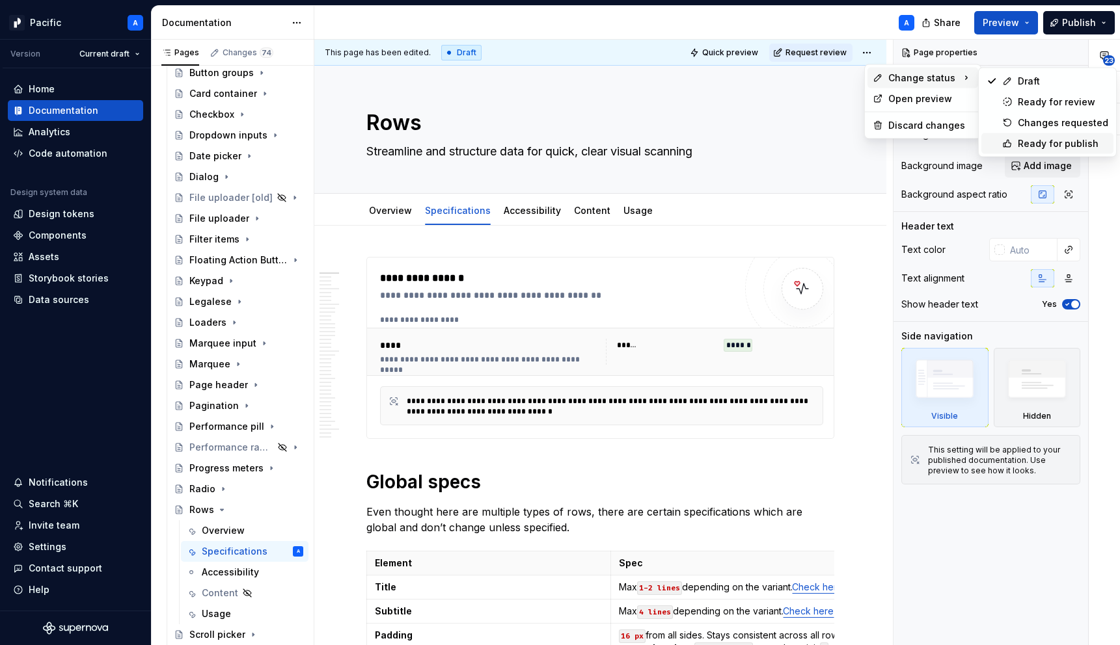
click at [1032, 146] on div "Ready for publish" at bounding box center [1062, 143] width 90 height 13
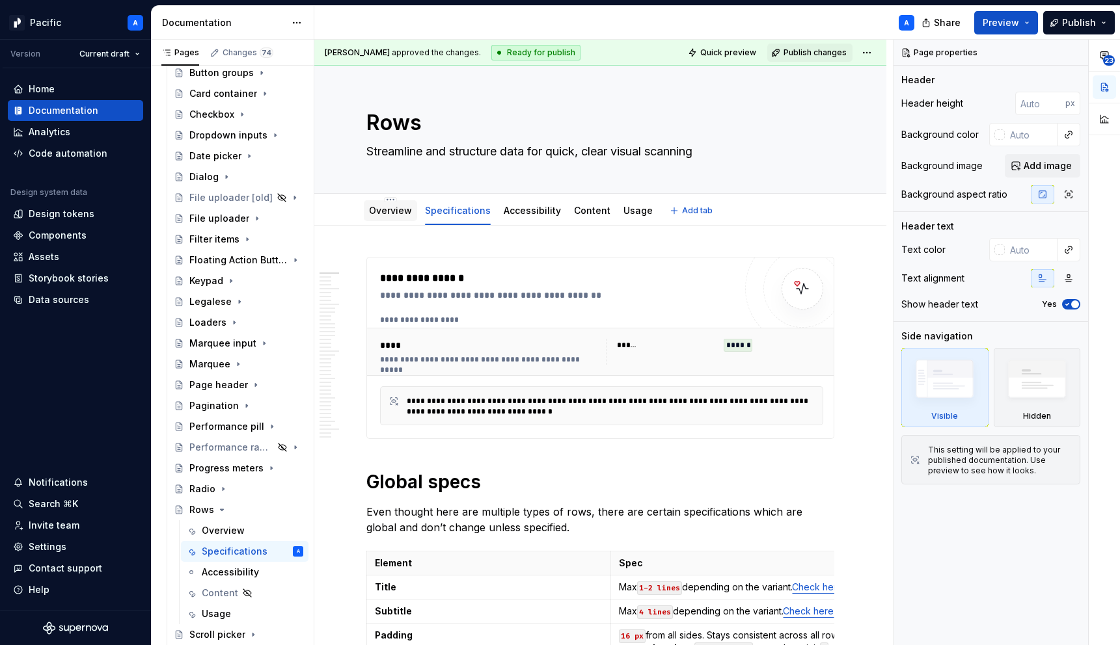
click at [375, 222] on div at bounding box center [390, 222] width 53 height 1
click at [380, 213] on link "Overview" at bounding box center [390, 210] width 43 height 11
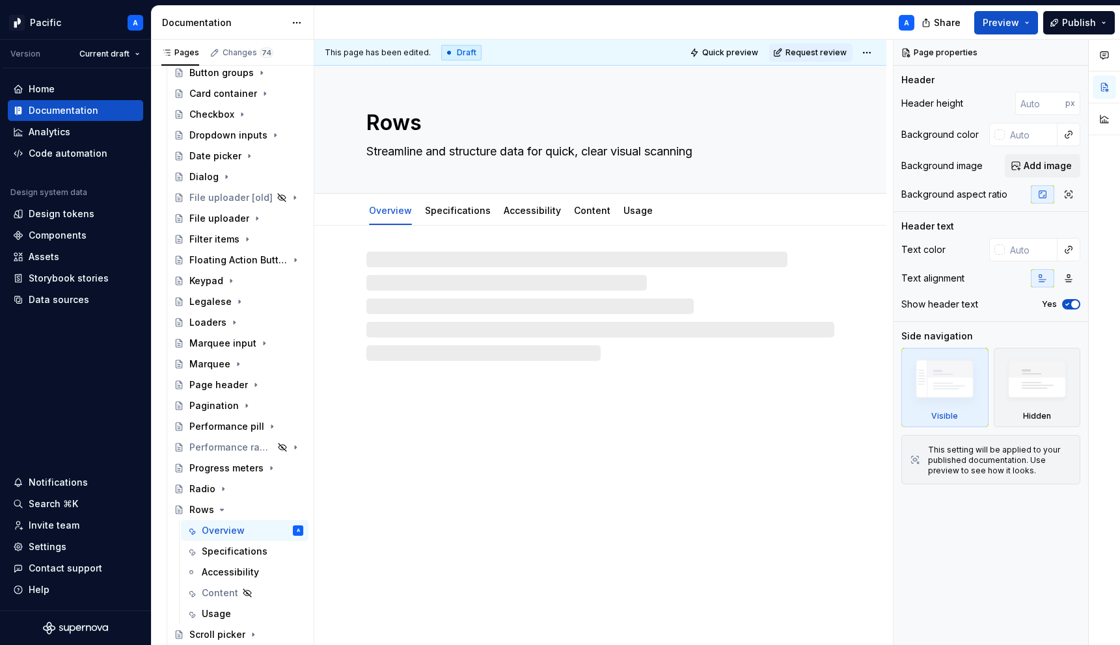
click at [874, 61] on div "This page has been edited. Draft Quick preview Request review" at bounding box center [600, 53] width 572 height 26
click at [874, 51] on html "Pacific A Version Current draft Home Documentation Analytics Code automation De…" at bounding box center [560, 322] width 1120 height 645
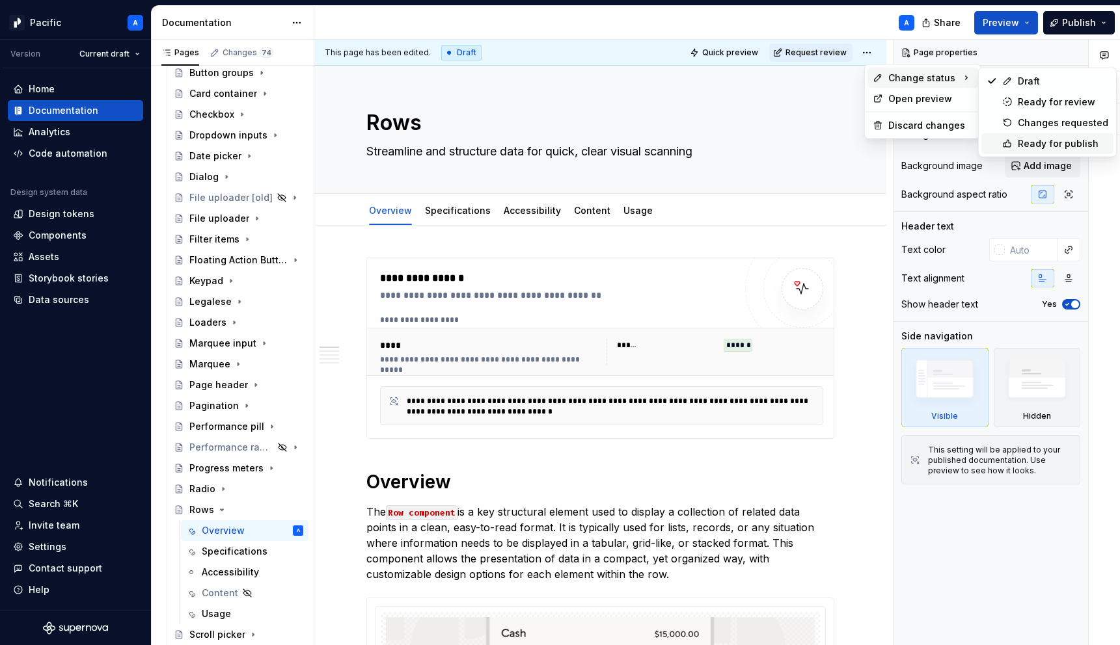
click at [1012, 151] on div "Ready for publish" at bounding box center [1047, 143] width 132 height 21
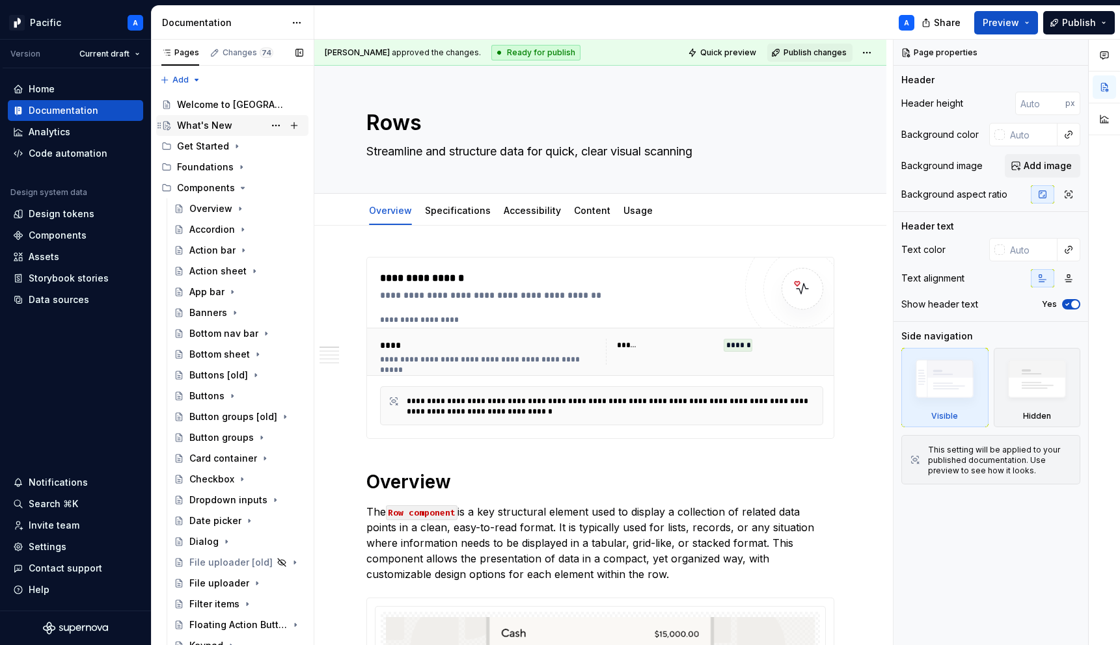
click at [216, 129] on div "What's New" at bounding box center [204, 125] width 55 height 13
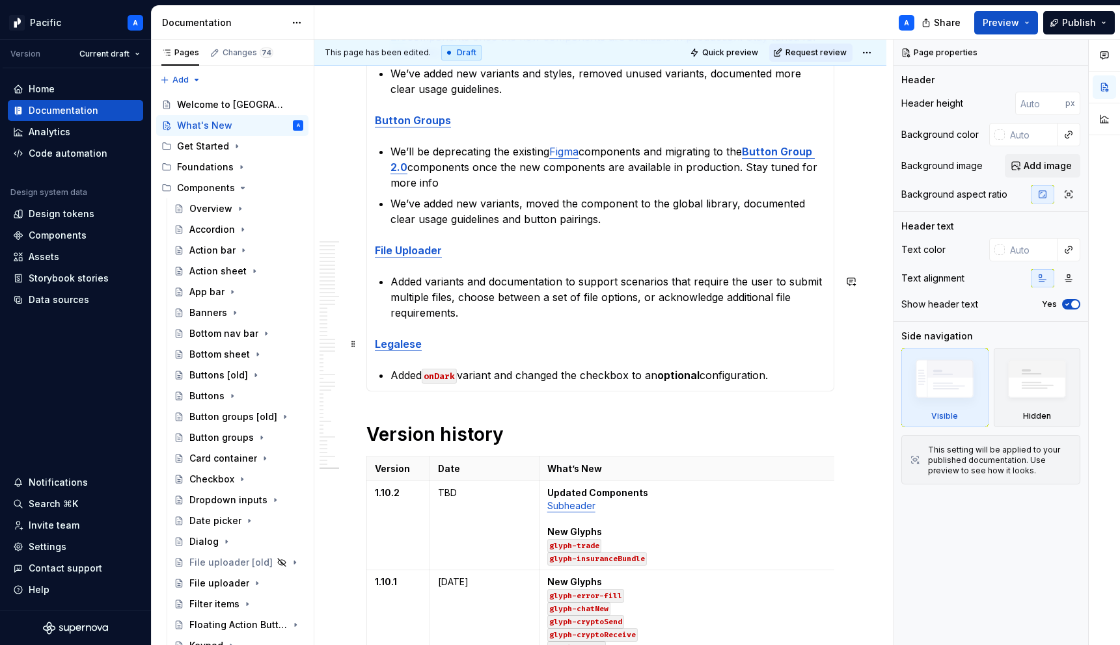
scroll to position [608, 0]
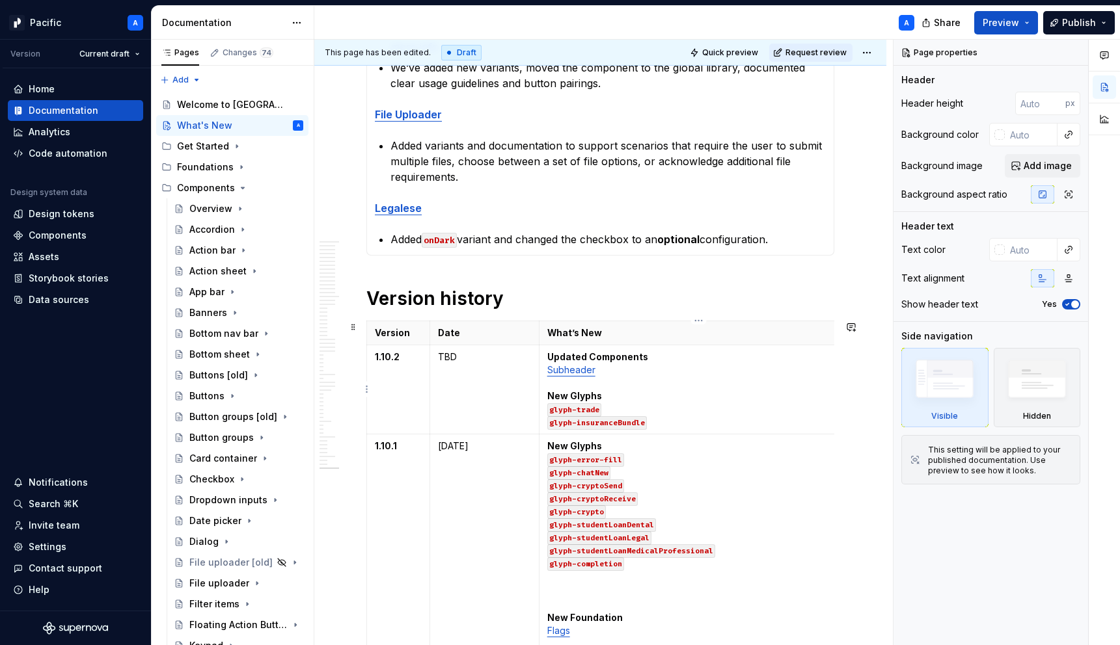
type textarea "*"
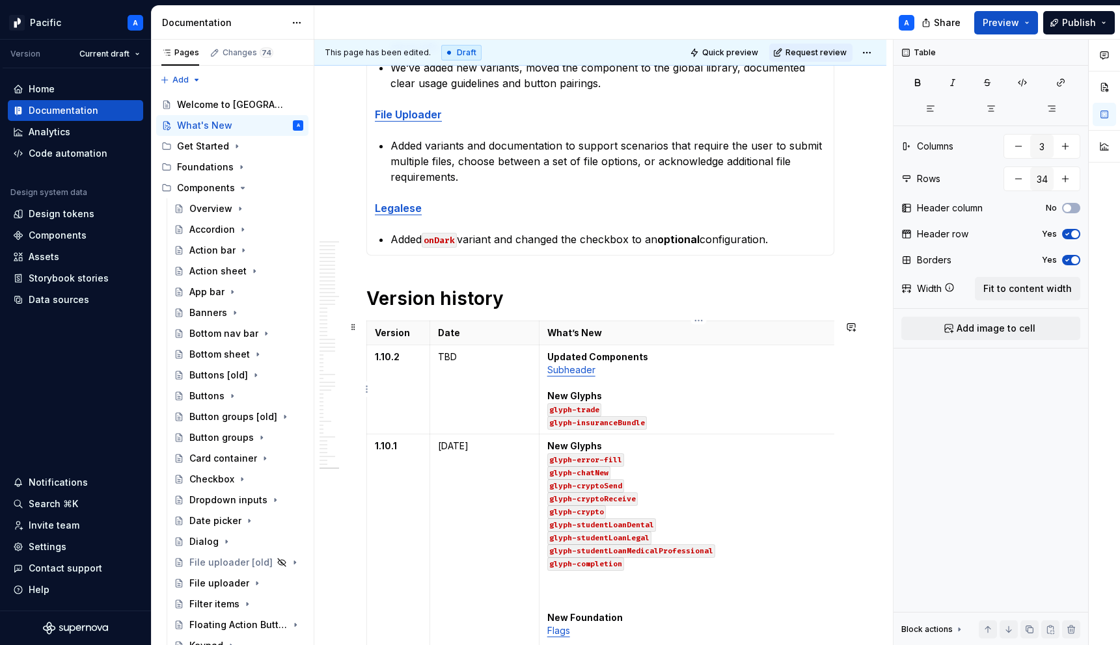
click at [649, 379] on p "Updated Components Subheader New Glyphs glyph-trade glyph-insuranceBundle" at bounding box center [698, 390] width 302 height 78
click at [645, 377] on p "Updated Components Subheader New Glyphs glyph-trade glyph-insuranceBundle" at bounding box center [698, 390] width 302 height 78
click at [630, 371] on p "Updated Components Subheader New Glyphs glyph-trade glyph-insuranceBundle" at bounding box center [698, 390] width 302 height 78
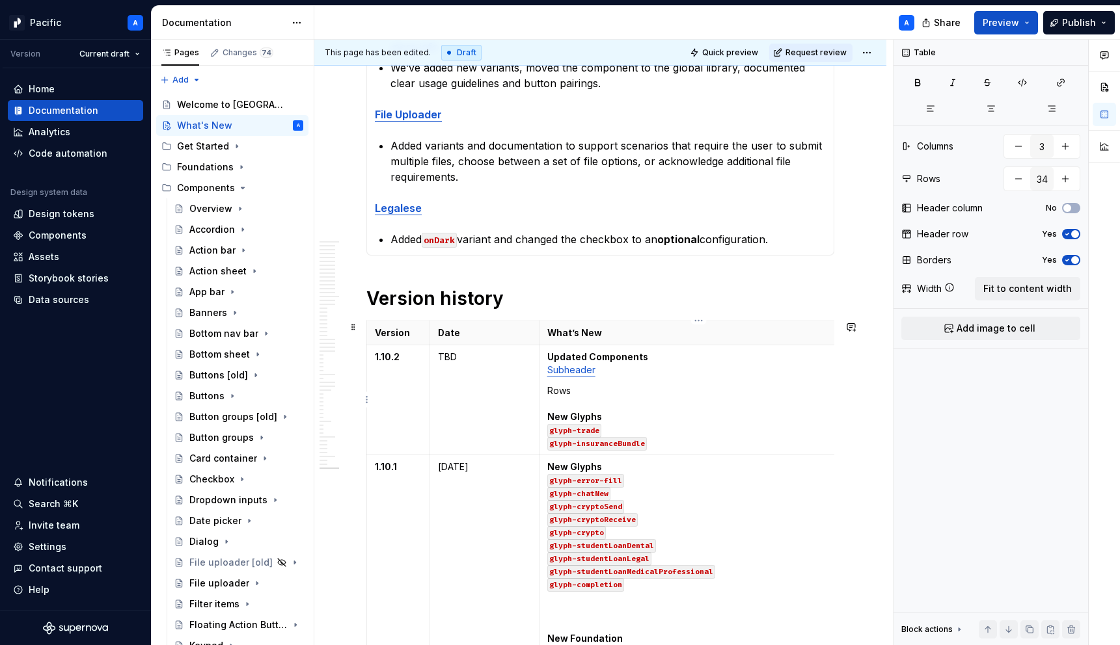
click at [563, 384] on p "Rows New Glyphs glyph-trade glyph-insuranceBundle" at bounding box center [698, 416] width 302 height 65
click at [669, 368] on button "button" at bounding box center [670, 367] width 18 height 18
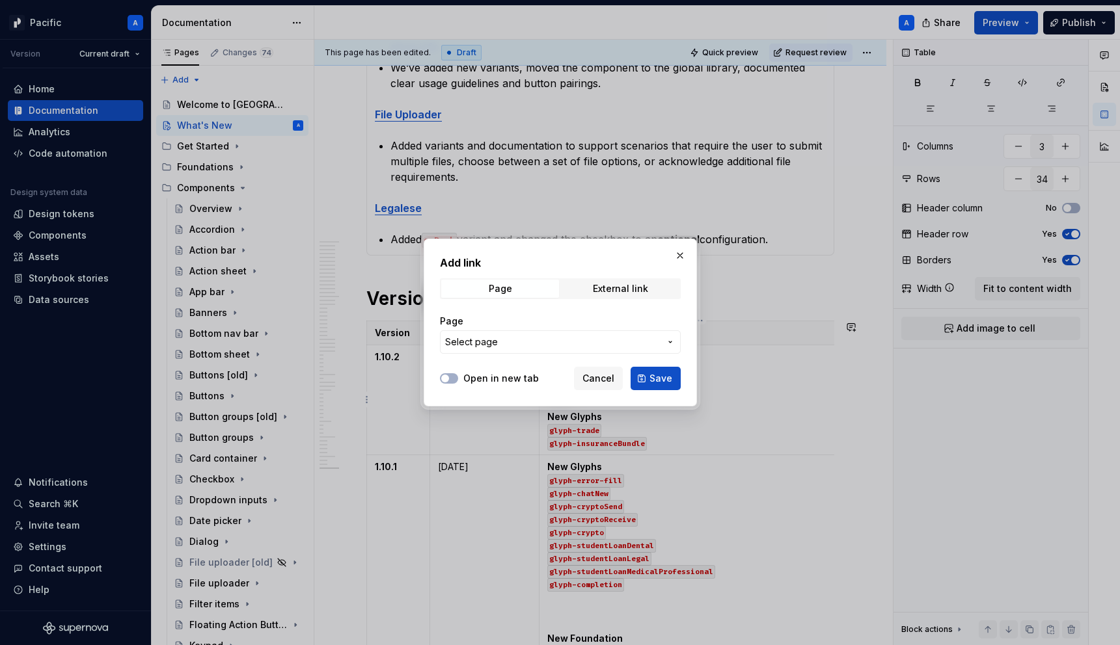
click at [609, 355] on div "Page Select page" at bounding box center [560, 334] width 241 height 55
click at [613, 340] on span "Select page" at bounding box center [552, 342] width 215 height 13
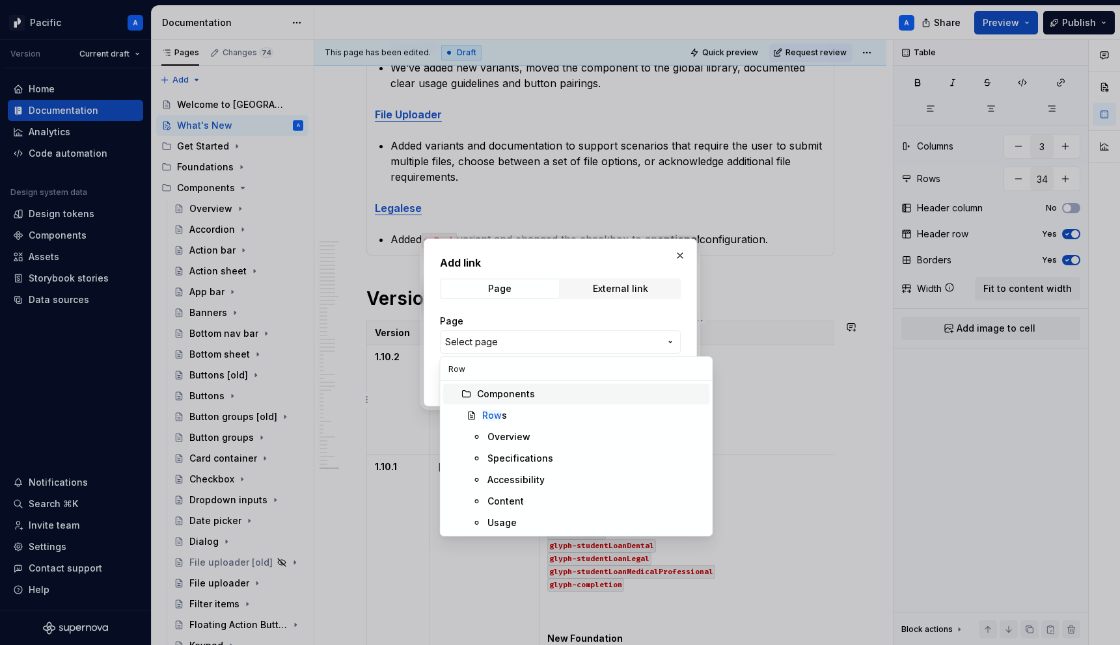
type input "Rows"
click at [567, 412] on div "Rows" at bounding box center [593, 415] width 222 height 13
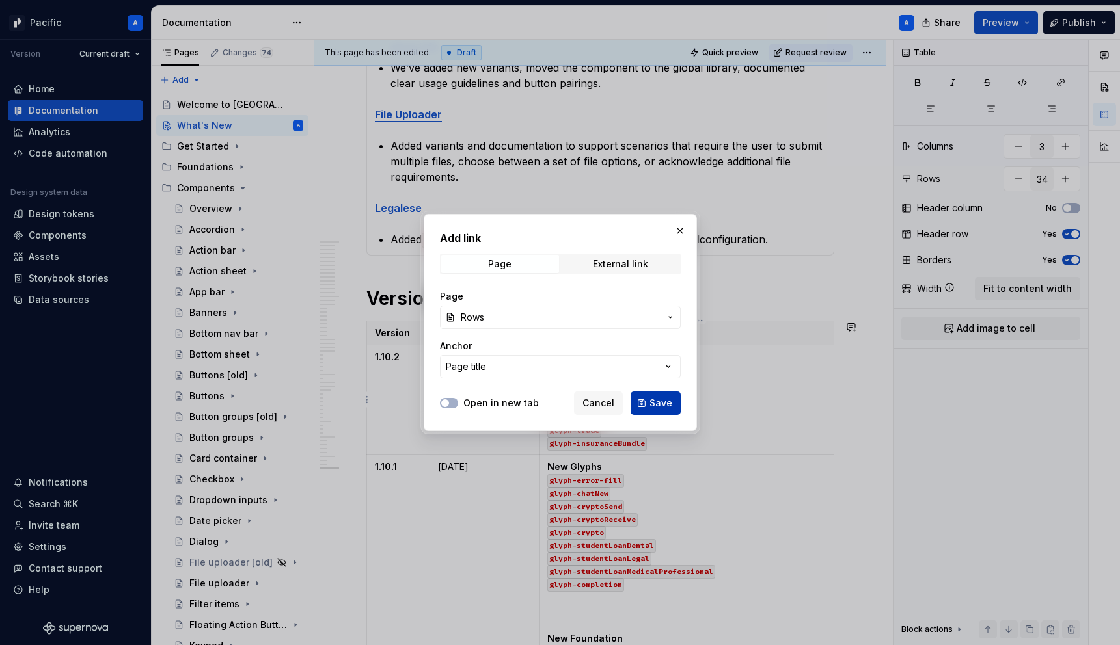
click at [660, 398] on span "Save" at bounding box center [660, 403] width 23 height 13
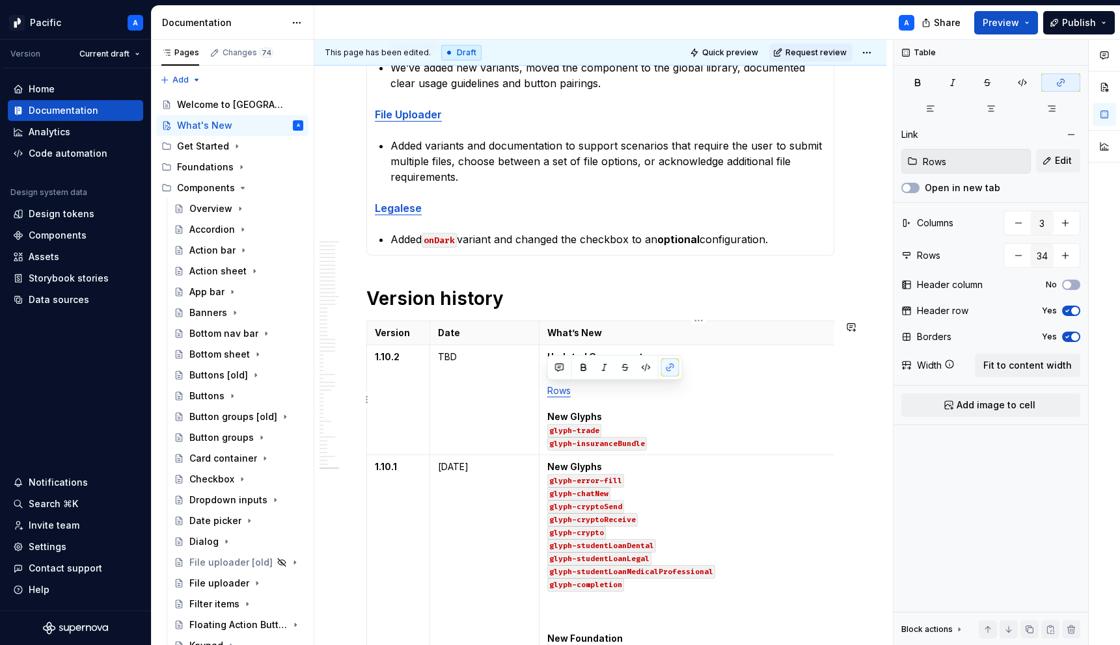
click at [805, 375] on p "Updated Components Subheader" at bounding box center [698, 364] width 302 height 26
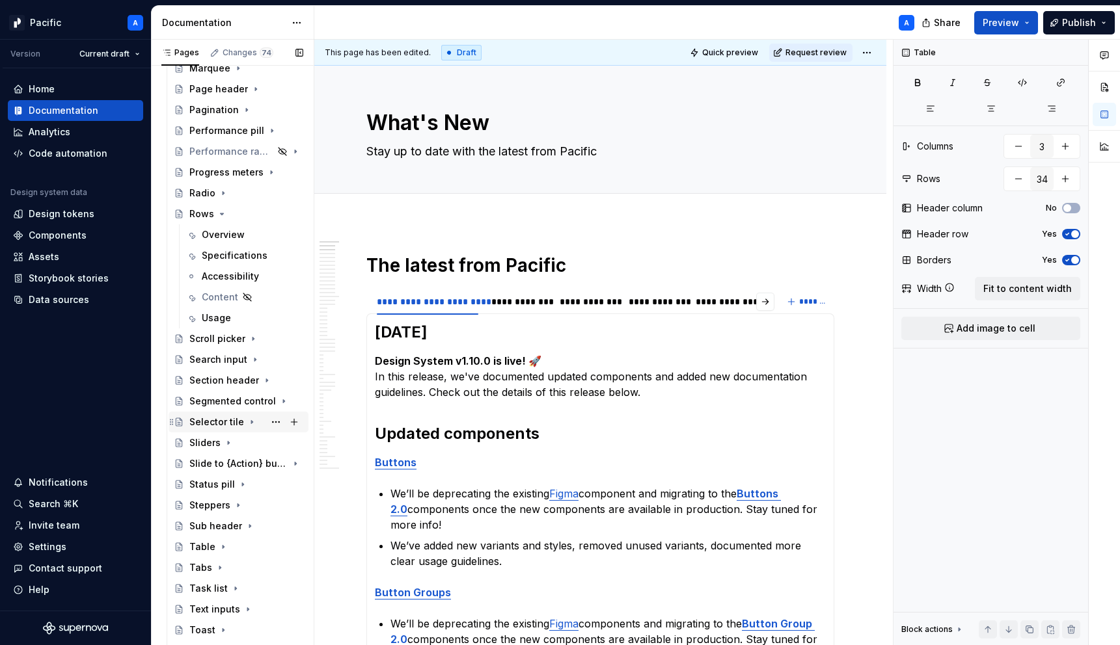
scroll to position [645, 0]
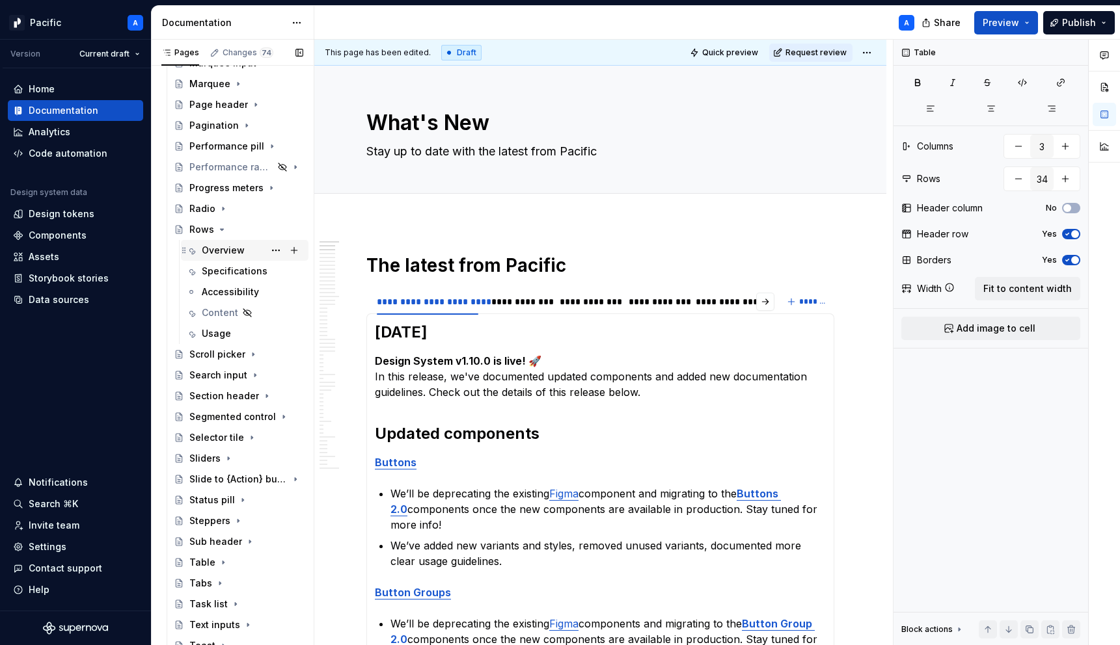
click at [230, 249] on div "Overview" at bounding box center [223, 250] width 43 height 13
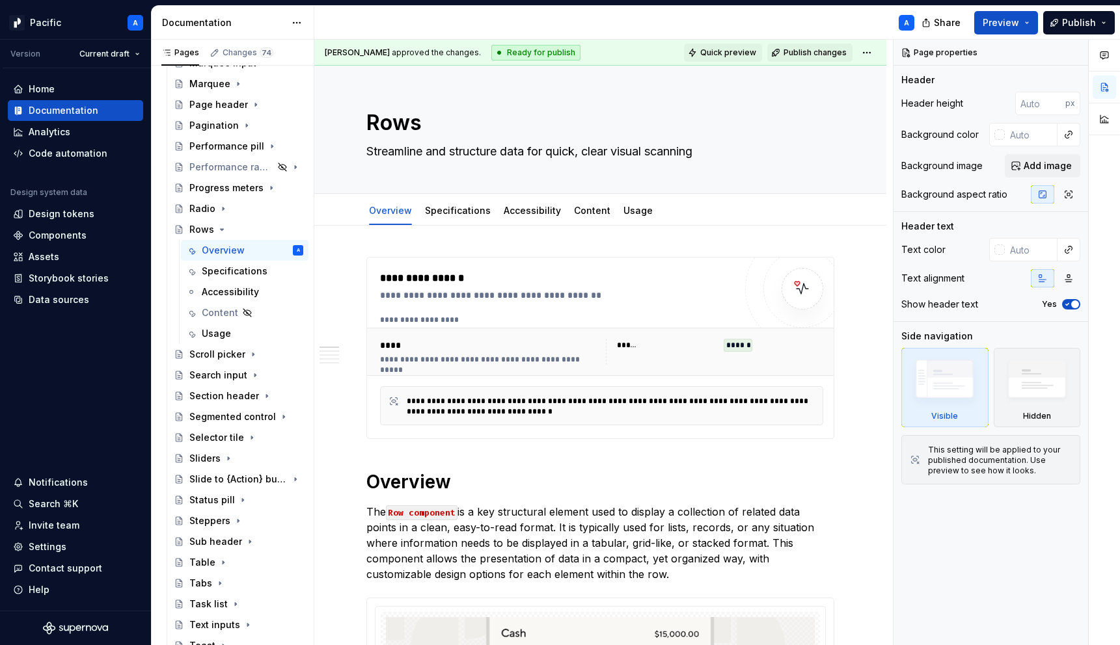
click at [729, 47] on span "Quick preview" at bounding box center [728, 52] width 56 height 10
click at [835, 56] on span "Publish changes" at bounding box center [814, 52] width 63 height 10
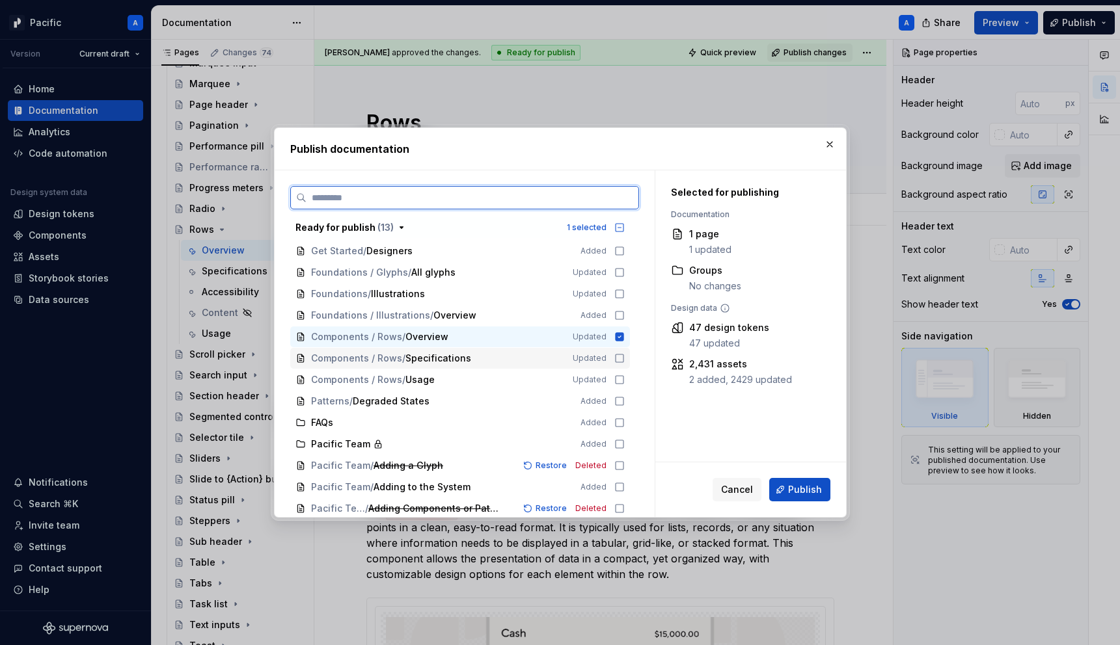
click at [625, 361] on icon at bounding box center [619, 358] width 10 height 10
click at [625, 377] on icon at bounding box center [619, 380] width 10 height 10
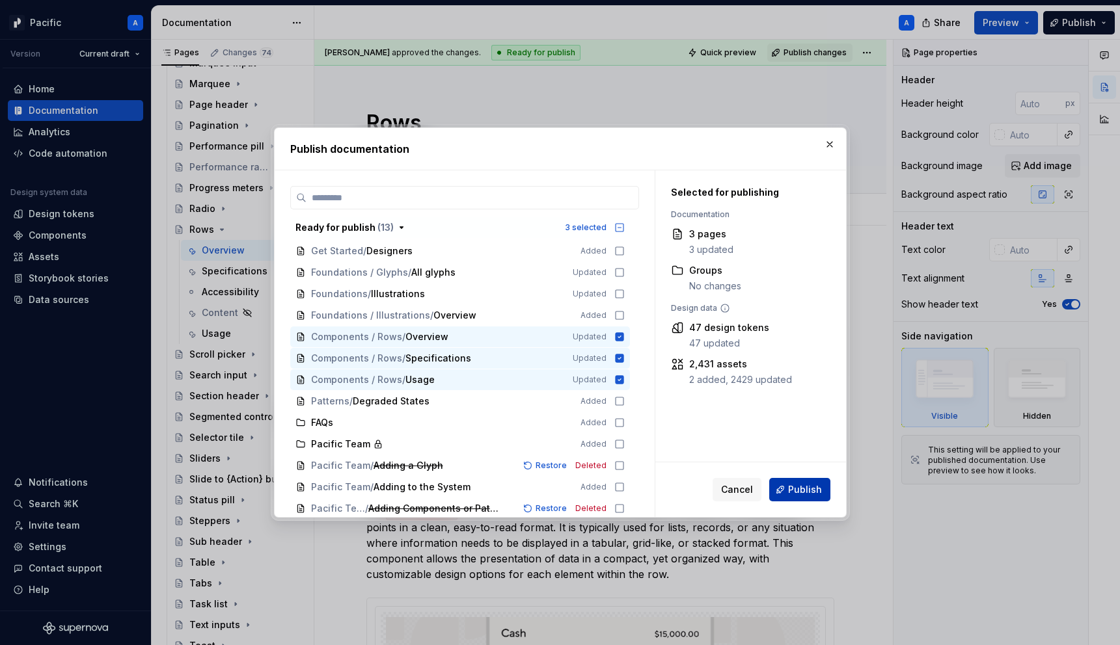
click at [798, 489] on span "Publish" at bounding box center [805, 489] width 34 height 13
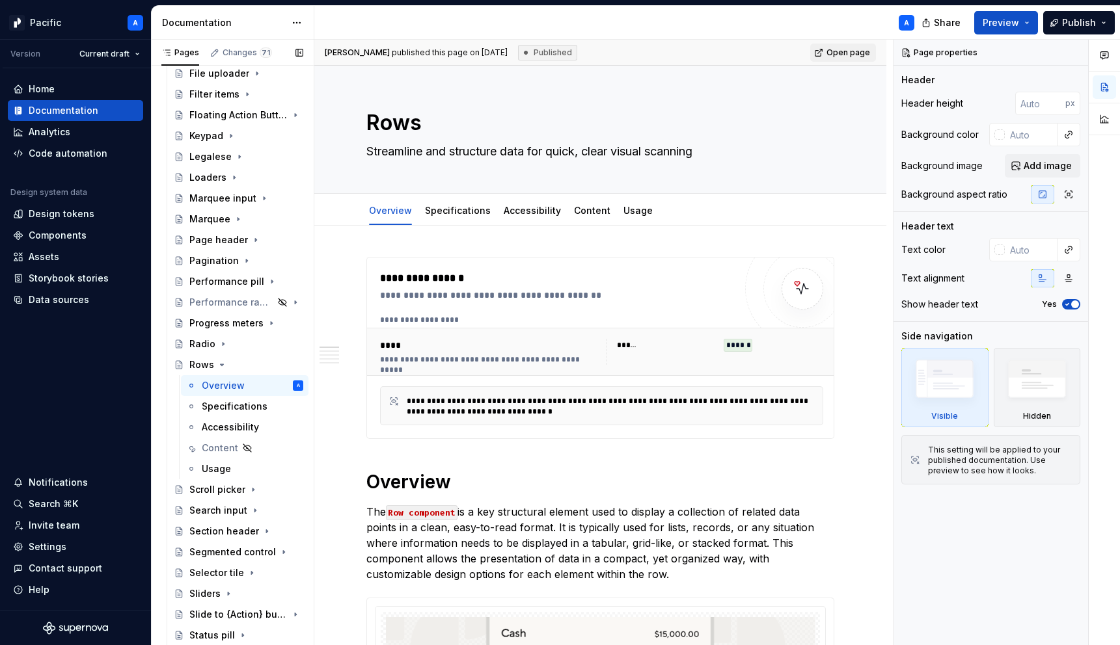
scroll to position [510, 0]
type textarea "*"
